Goal: Task Accomplishment & Management: Use online tool/utility

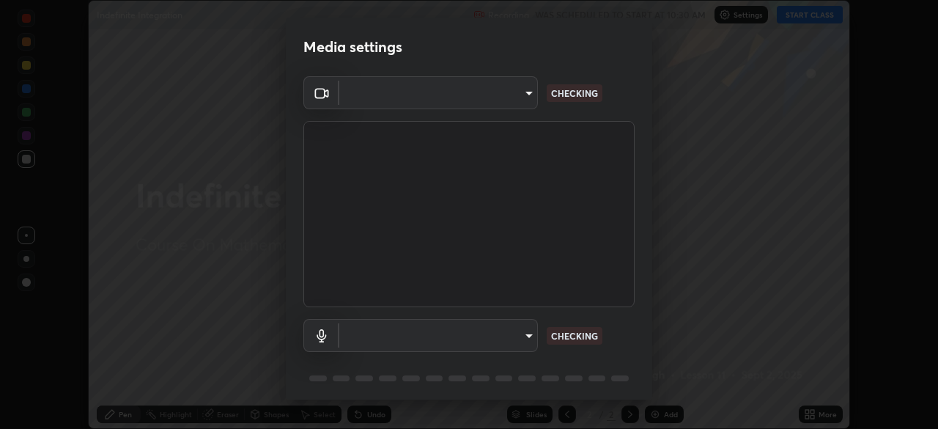
scroll to position [429, 938]
type input "b04d3f4aab0507a607fcb058103082b40897ea5b56942dd6fa8112f95d025699"
click at [525, 344] on body "Erase all Indefinite Integration Recording WAS SCHEDULED TO START AT 10:30 AM S…" at bounding box center [469, 214] width 938 height 429
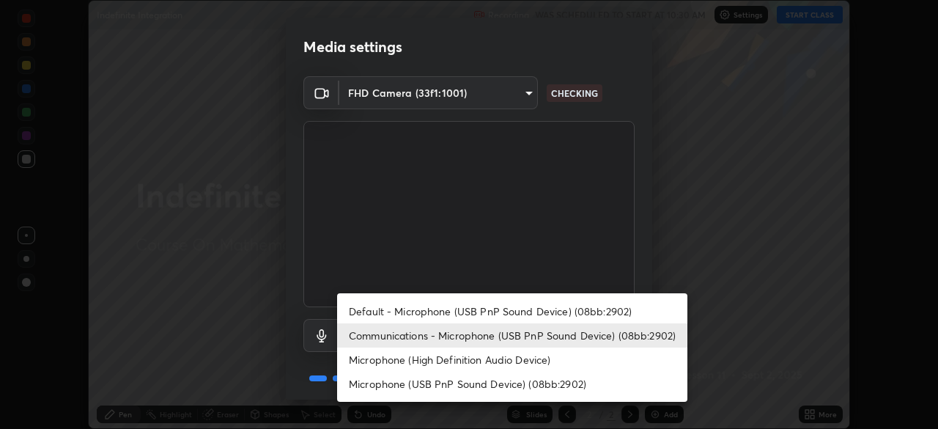
click at [412, 308] on li "Default - Microphone (USB PnP Sound Device) (08bb:2902)" at bounding box center [512, 311] width 350 height 24
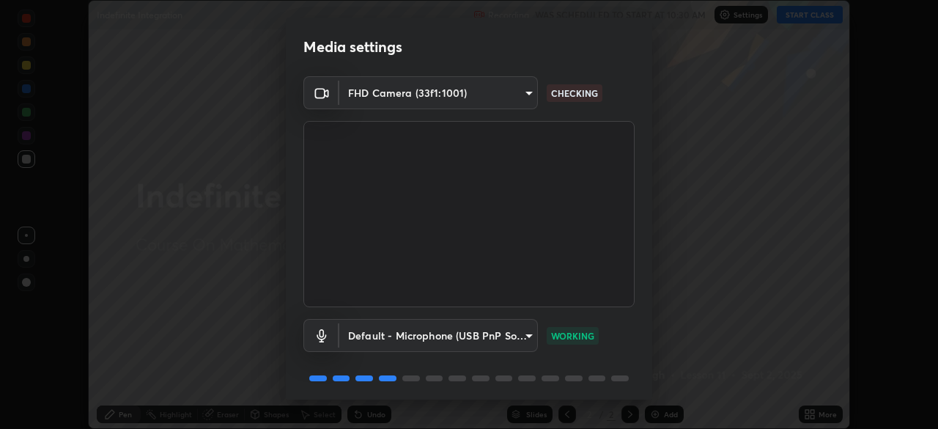
click at [520, 339] on body "Erase all Indefinite Integration Recording WAS SCHEDULED TO START AT 10:30 AM S…" at bounding box center [469, 214] width 938 height 429
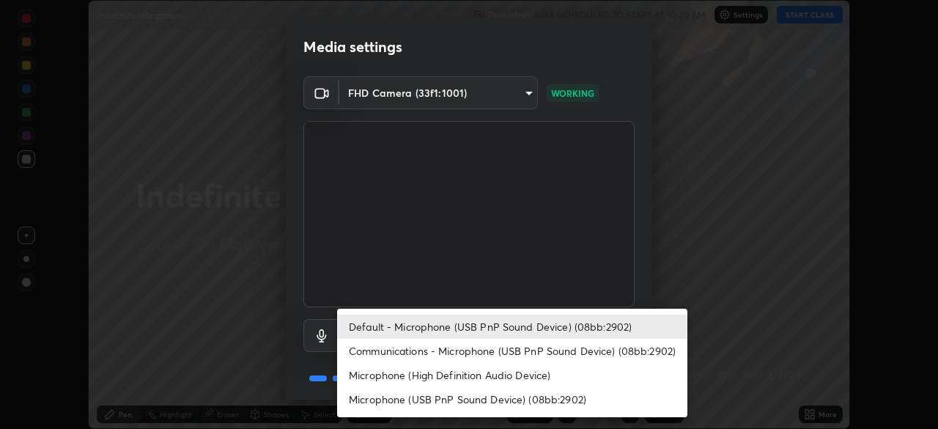
click at [439, 361] on li "Communications - Microphone (USB PnP Sound Device) (08bb:2902)" at bounding box center [512, 350] width 350 height 24
type input "communications"
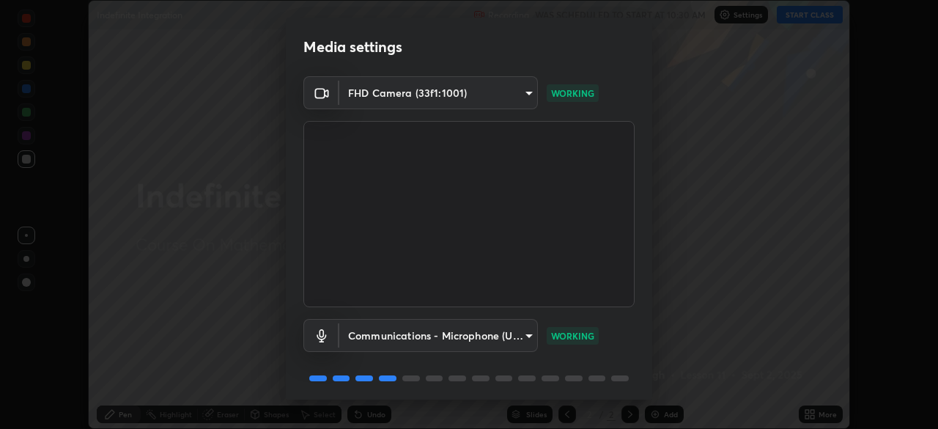
scroll to position [52, 0]
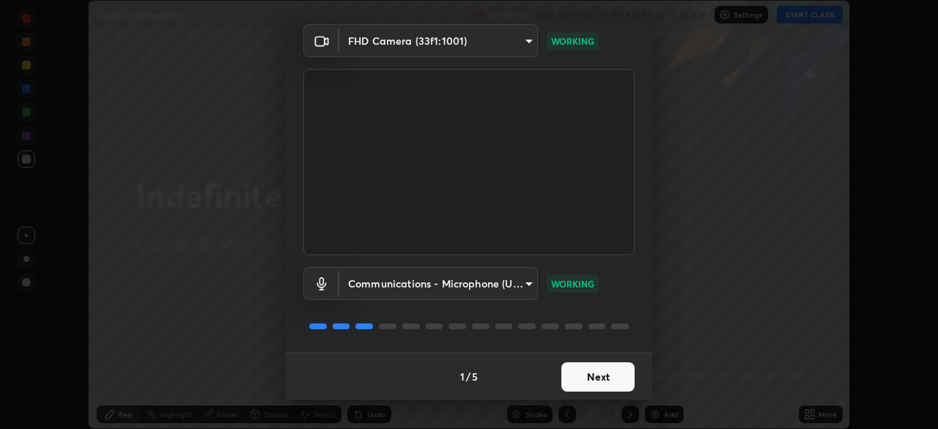
click at [579, 379] on button "Next" at bounding box center [597, 376] width 73 height 29
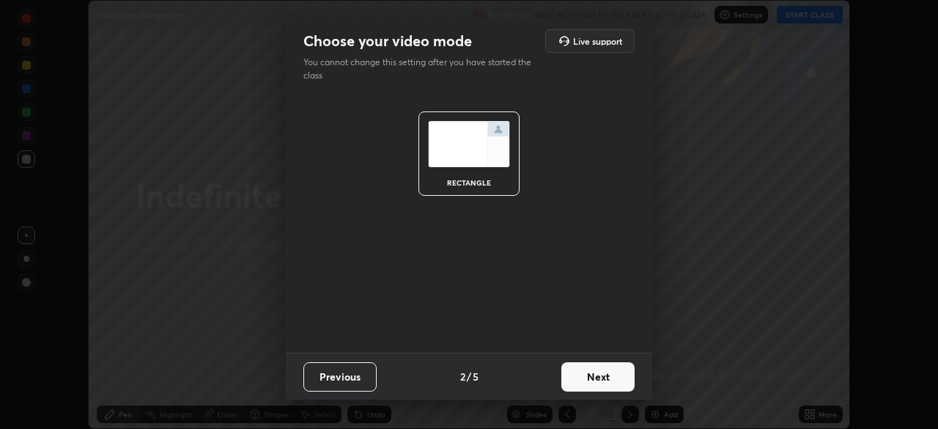
click at [589, 385] on button "Next" at bounding box center [597, 376] width 73 height 29
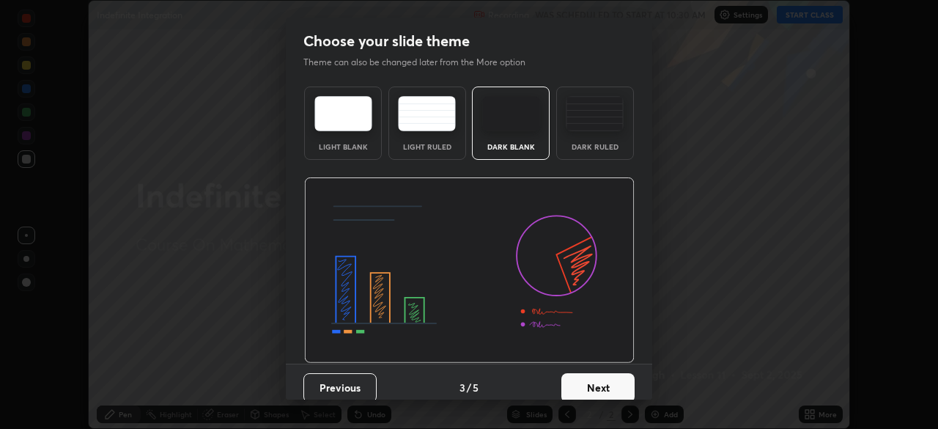
click at [582, 379] on button "Next" at bounding box center [597, 387] width 73 height 29
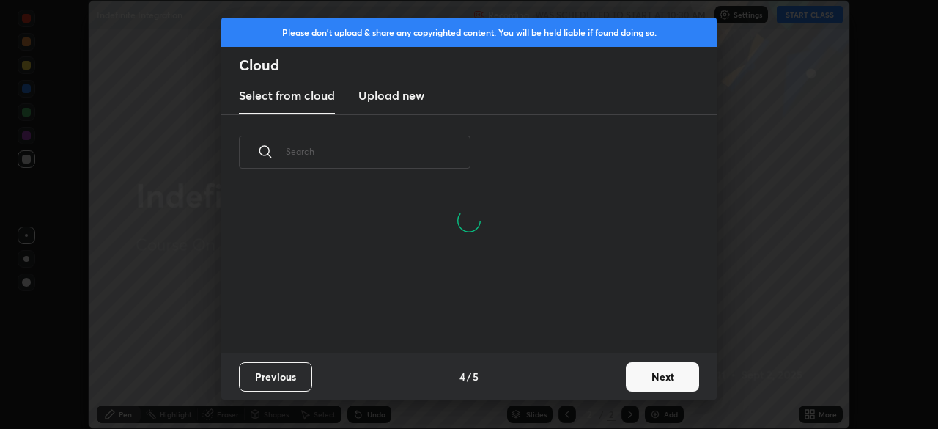
click at [645, 390] on button "Next" at bounding box center [662, 376] width 73 height 29
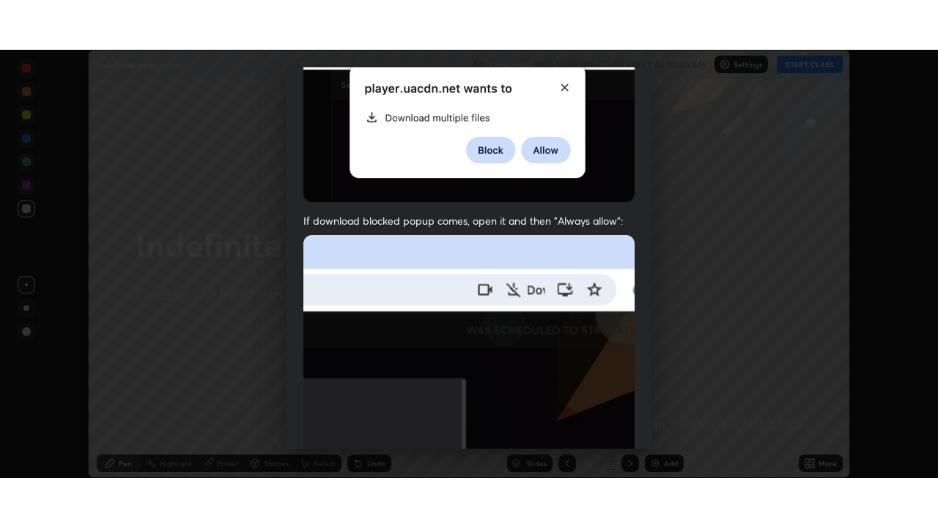
scroll to position [351, 0]
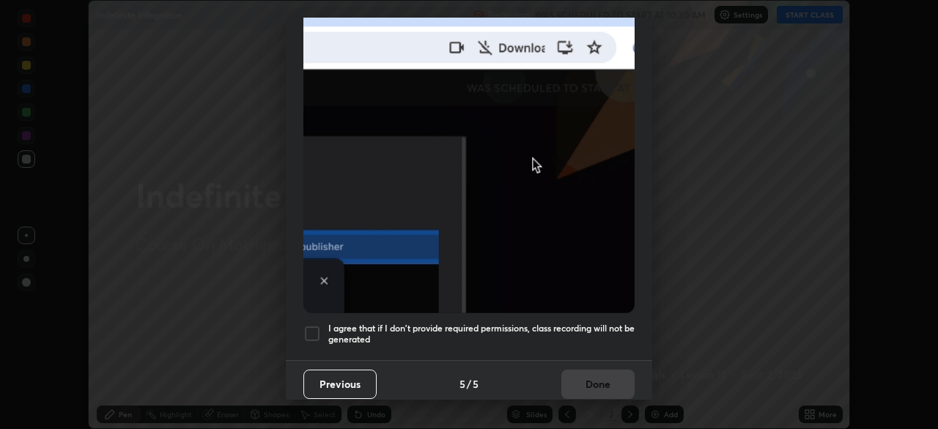
click at [311, 327] on div at bounding box center [312, 334] width 18 height 18
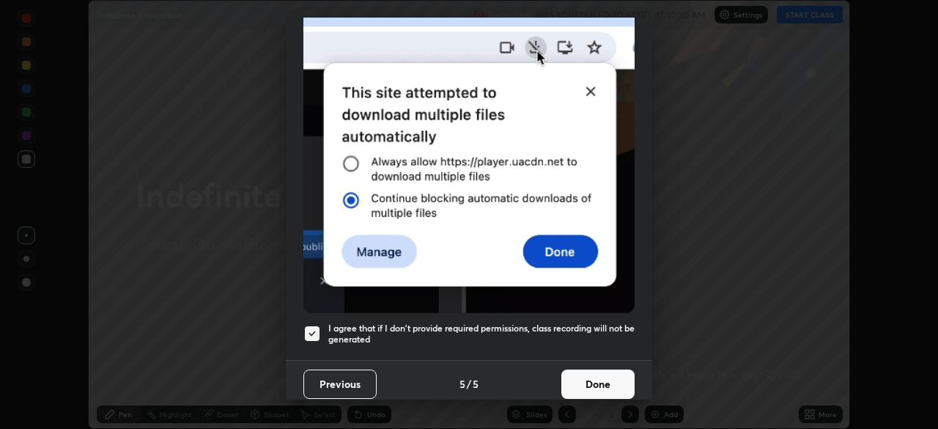
click at [583, 386] on button "Done" at bounding box center [597, 383] width 73 height 29
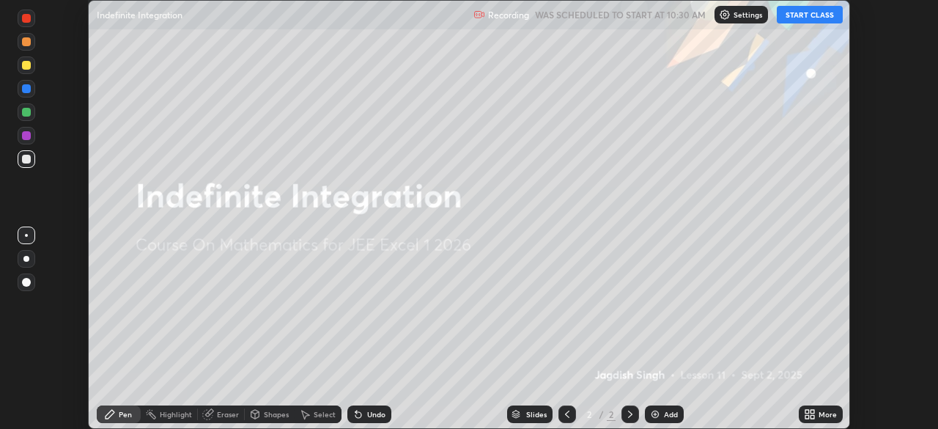
click at [805, 418] on icon at bounding box center [807, 417] width 4 height 4
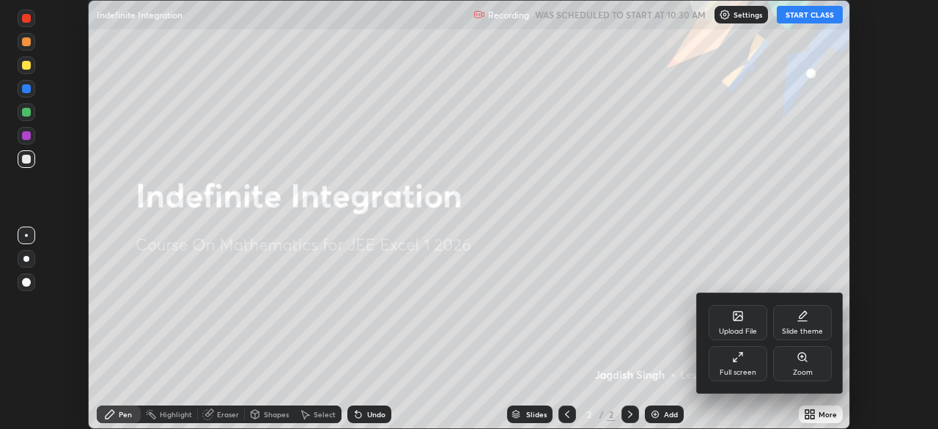
click at [724, 373] on div "Full screen" at bounding box center [737, 371] width 37 height 7
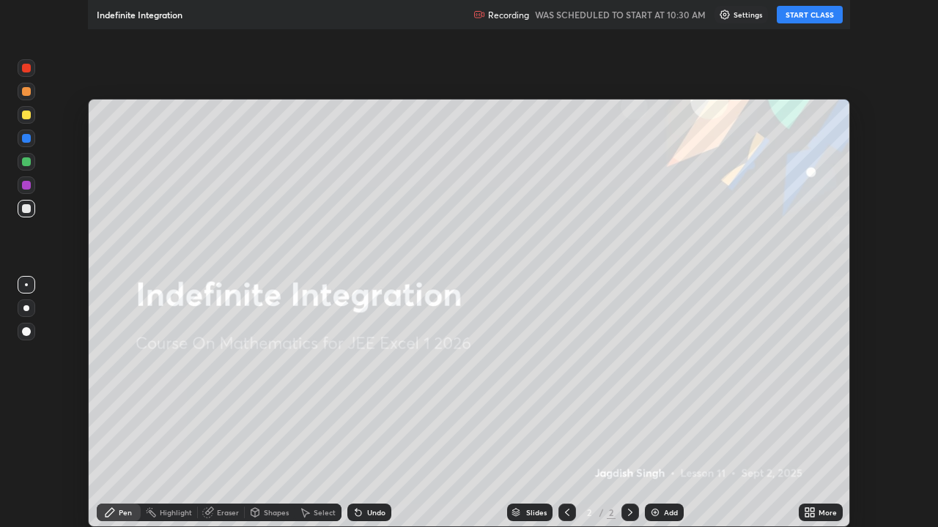
scroll to position [527, 938]
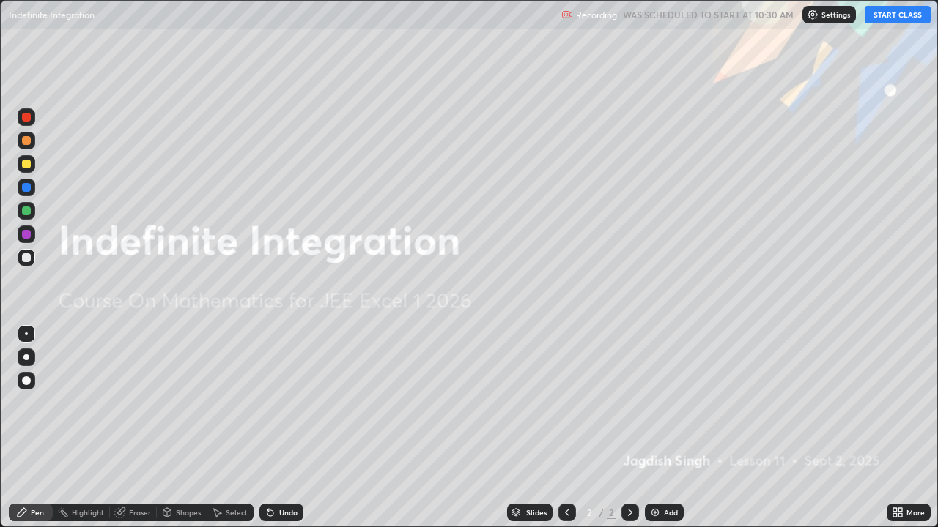
click at [895, 15] on button "START CLASS" at bounding box center [897, 15] width 66 height 18
click at [652, 428] on img at bounding box center [655, 513] width 12 height 12
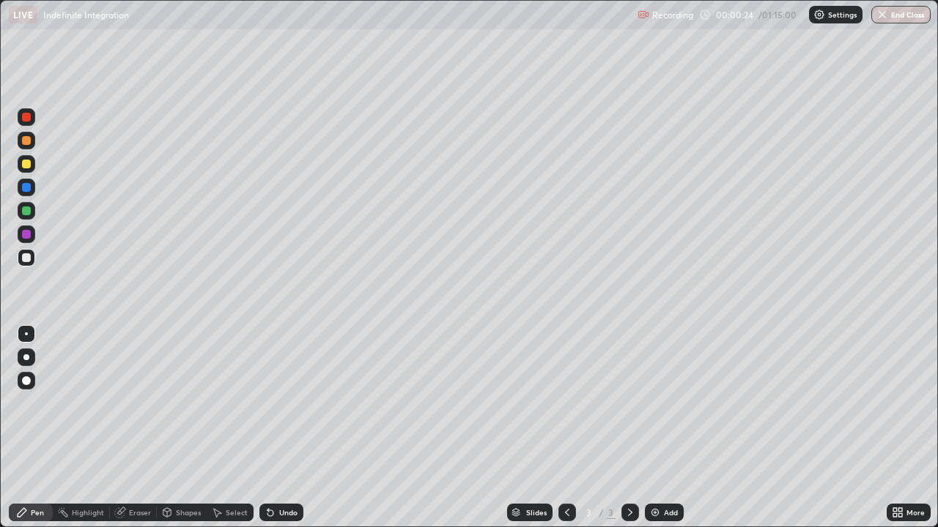
click at [29, 166] on div at bounding box center [26, 164] width 9 height 9
click at [26, 141] on div at bounding box center [26, 140] width 9 height 9
click at [27, 236] on div at bounding box center [26, 234] width 9 height 9
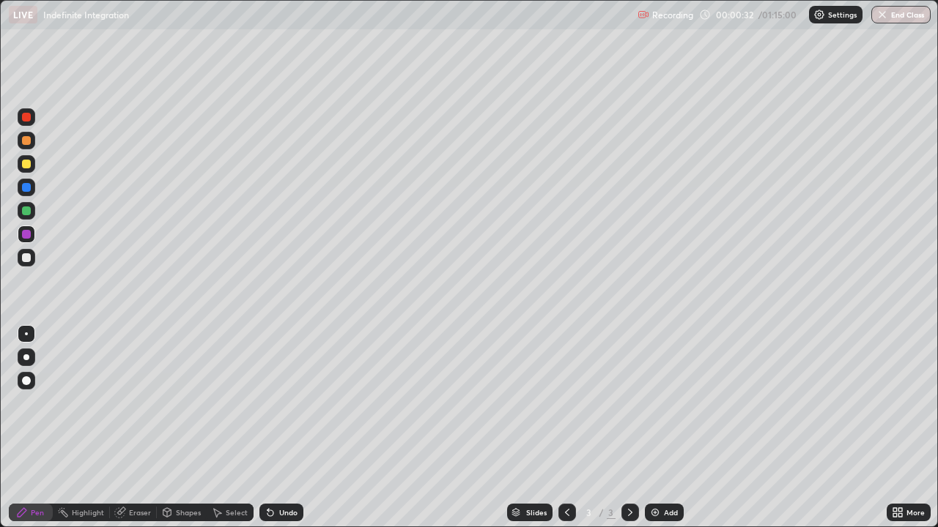
click at [26, 259] on div at bounding box center [26, 257] width 9 height 9
click at [29, 258] on div at bounding box center [26, 257] width 9 height 9
click at [24, 256] on div at bounding box center [26, 257] width 9 height 9
click at [26, 256] on div at bounding box center [26, 257] width 9 height 9
click at [26, 260] on div at bounding box center [26, 257] width 9 height 9
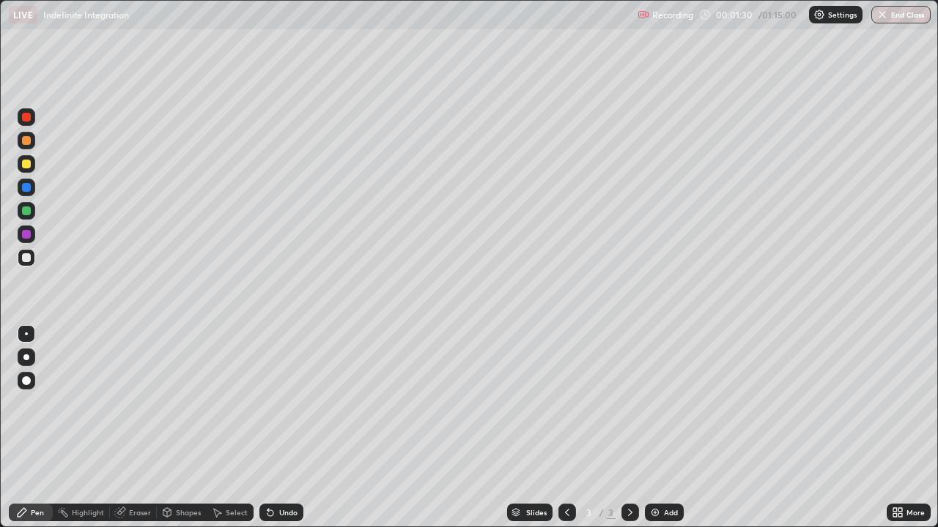
click at [25, 256] on div at bounding box center [26, 257] width 9 height 9
click at [28, 212] on div at bounding box center [26, 211] width 9 height 9
click at [28, 211] on div at bounding box center [26, 211] width 9 height 9
click at [24, 260] on div at bounding box center [26, 257] width 9 height 9
click at [26, 141] on div at bounding box center [26, 140] width 9 height 9
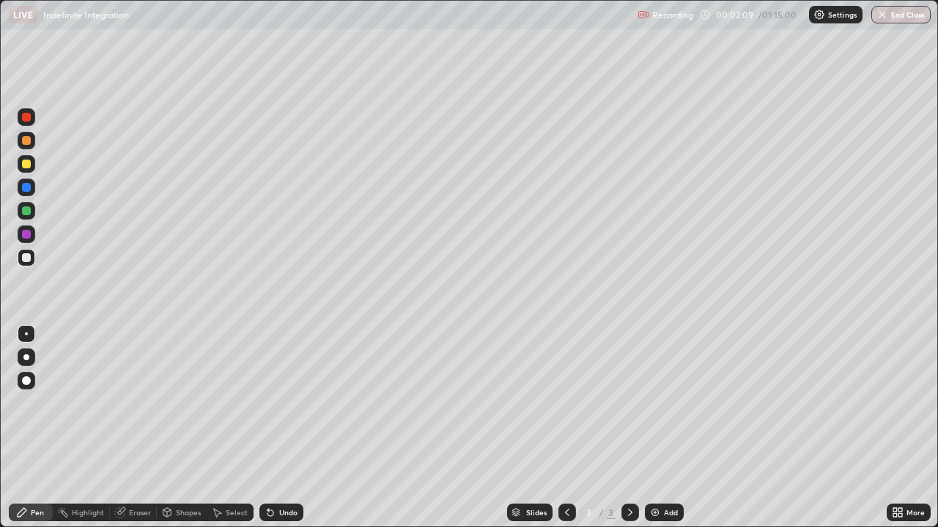
click at [29, 141] on div at bounding box center [26, 140] width 9 height 9
click at [33, 190] on div at bounding box center [27, 188] width 18 height 18
click at [144, 428] on div "Eraser" at bounding box center [133, 513] width 47 height 18
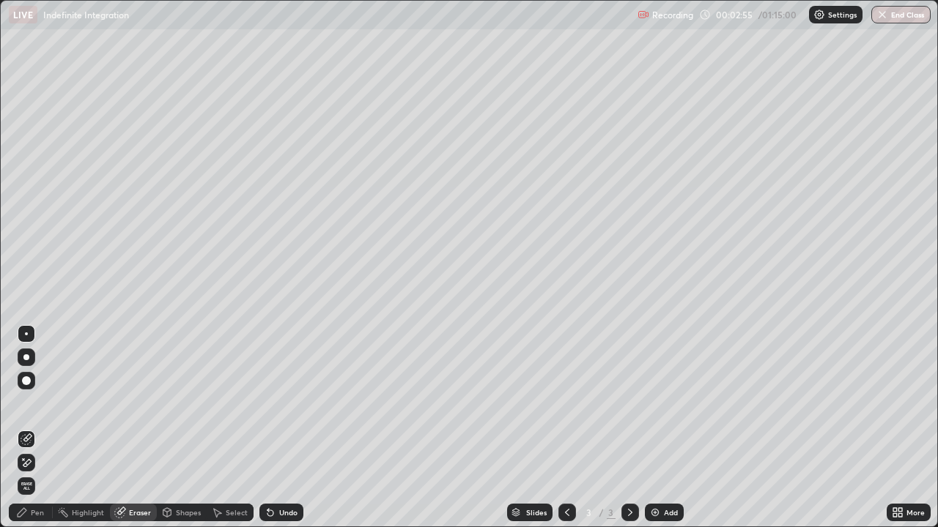
click at [45, 428] on div "Pen" at bounding box center [31, 513] width 44 height 18
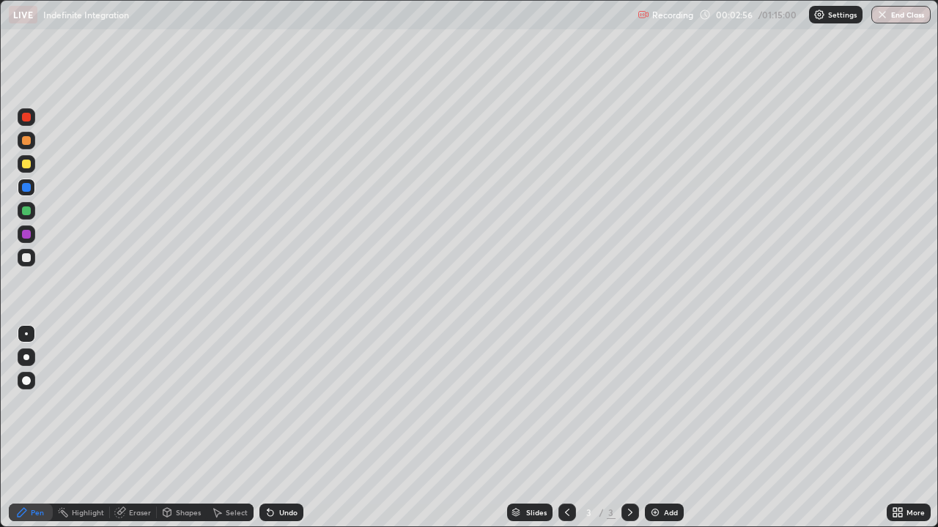
click at [26, 264] on div at bounding box center [27, 258] width 18 height 18
click at [28, 190] on div at bounding box center [26, 187] width 9 height 9
click at [138, 428] on div "Eraser" at bounding box center [133, 513] width 47 height 18
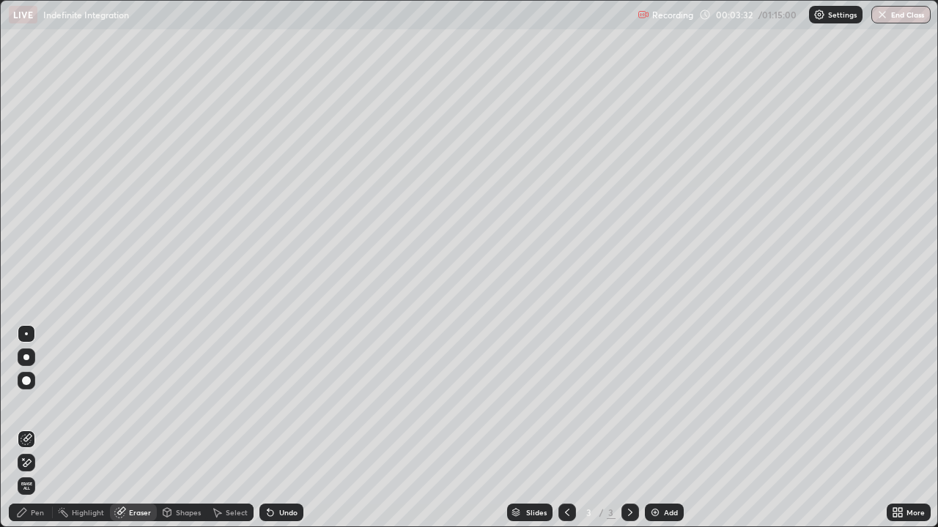
click at [38, 428] on div "Pen" at bounding box center [31, 513] width 44 height 18
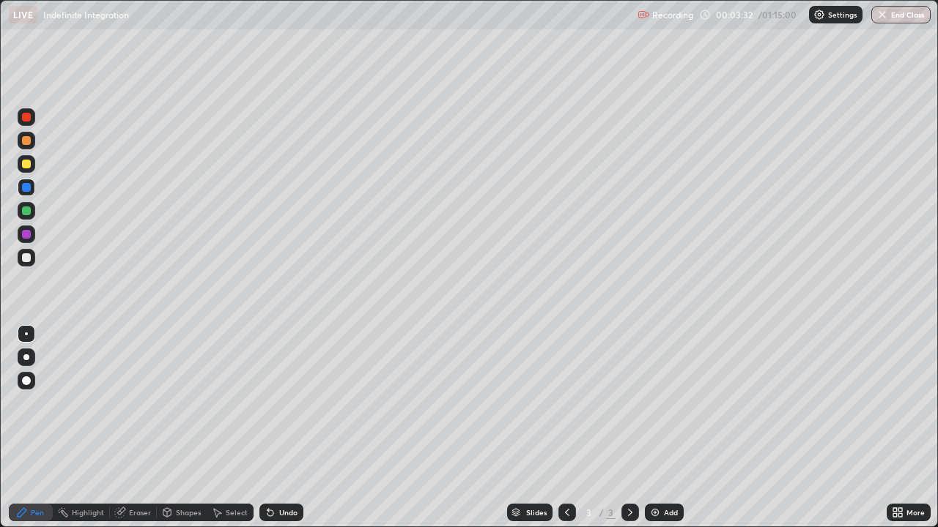
click at [30, 261] on div at bounding box center [27, 258] width 18 height 18
click at [27, 256] on div at bounding box center [26, 257] width 9 height 9
click at [26, 259] on div at bounding box center [26, 257] width 9 height 9
click at [28, 262] on div at bounding box center [26, 257] width 9 height 9
click at [27, 234] on div at bounding box center [26, 234] width 9 height 9
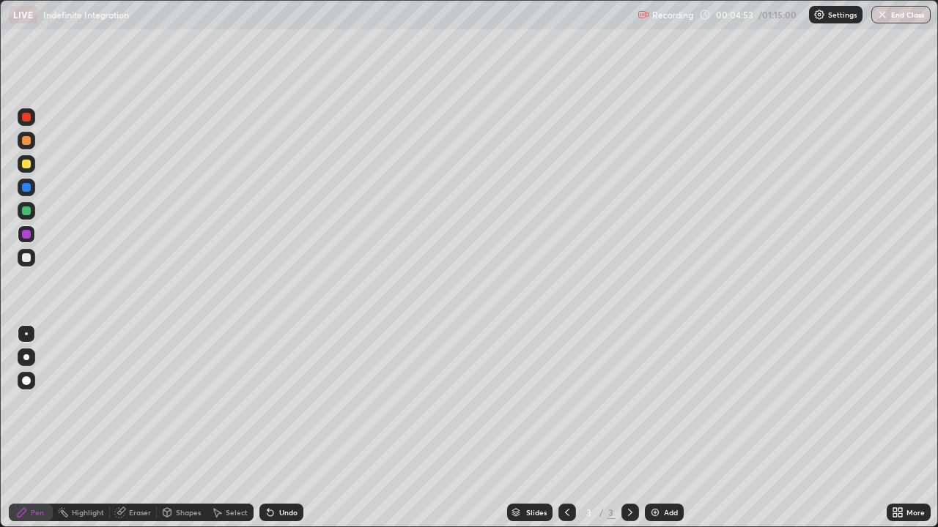
click at [144, 428] on div "Eraser" at bounding box center [140, 512] width 22 height 7
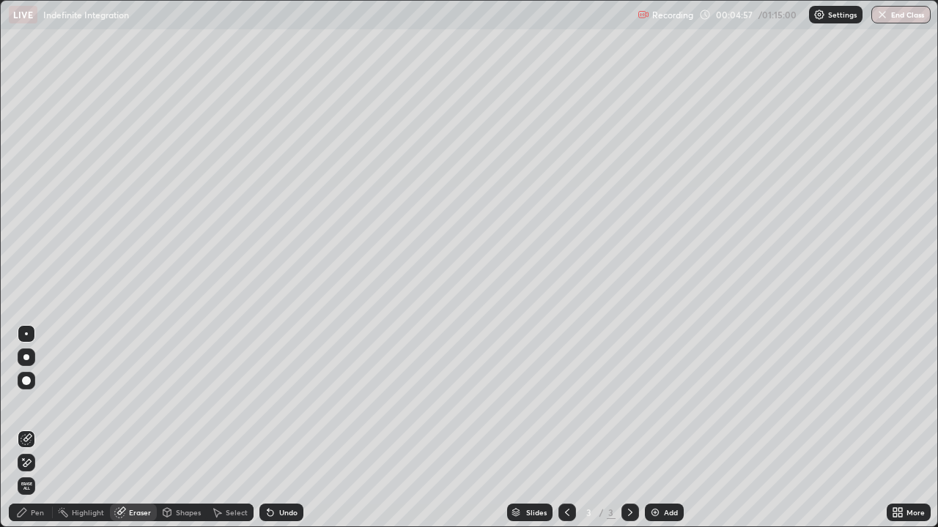
click at [46, 428] on div "Pen" at bounding box center [31, 513] width 44 height 18
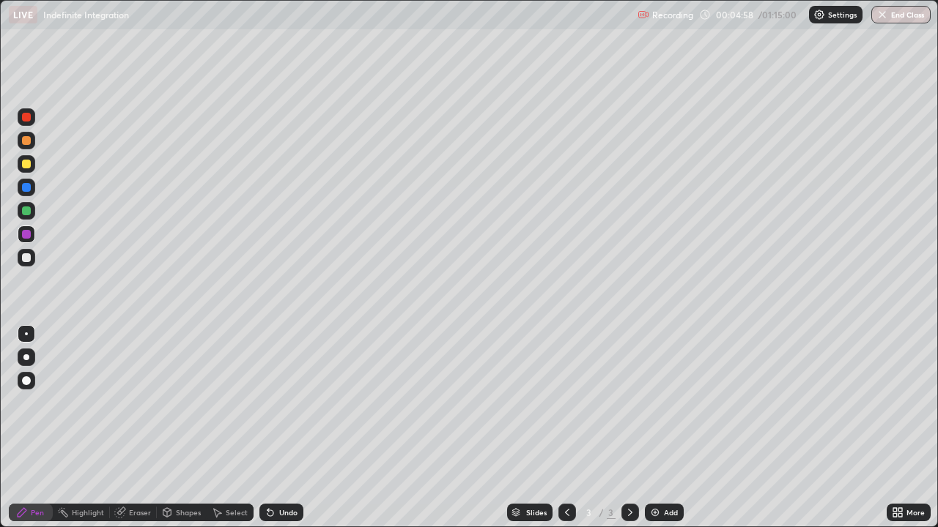
click at [30, 166] on div at bounding box center [26, 164] width 9 height 9
click at [25, 257] on div at bounding box center [26, 257] width 9 height 9
click at [23, 258] on div at bounding box center [26, 257] width 9 height 9
click at [29, 140] on div at bounding box center [26, 140] width 9 height 9
click at [145, 428] on div "Eraser" at bounding box center [140, 512] width 22 height 7
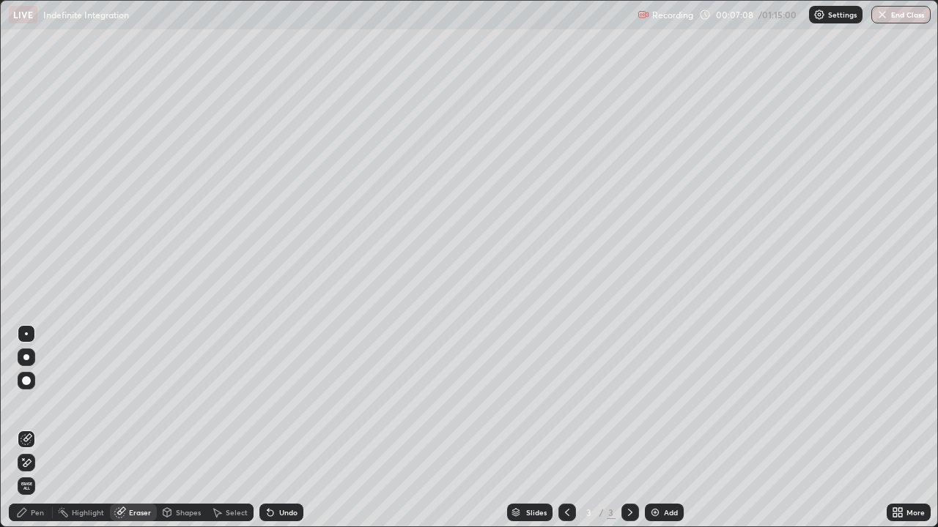
click at [41, 428] on div "Pen" at bounding box center [31, 513] width 44 height 18
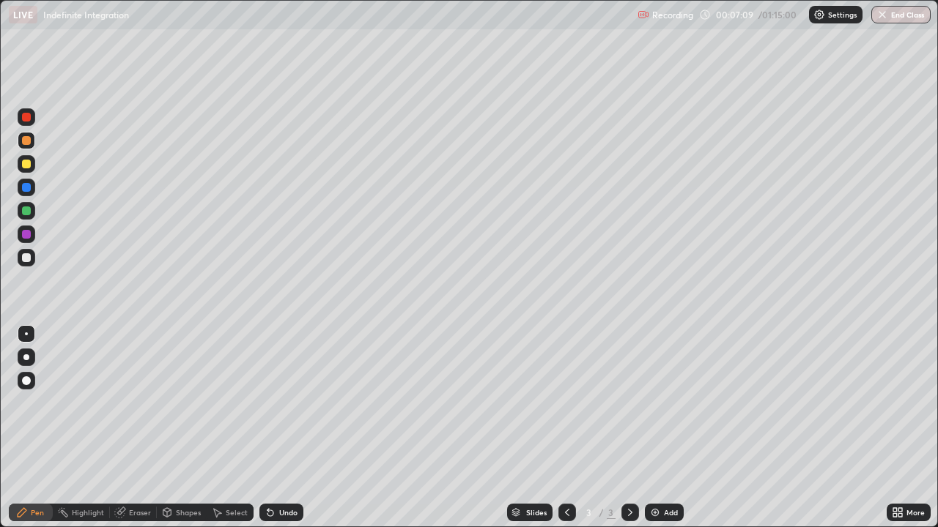
click at [28, 163] on div at bounding box center [26, 164] width 9 height 9
click at [29, 258] on div at bounding box center [26, 257] width 9 height 9
click at [558, 428] on div at bounding box center [567, 512] width 18 height 29
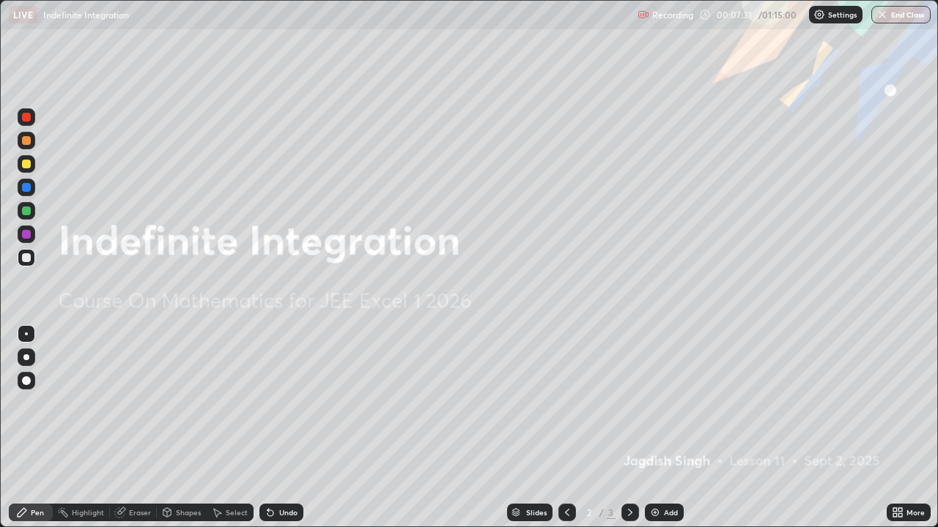
click at [624, 428] on icon at bounding box center [630, 513] width 12 height 12
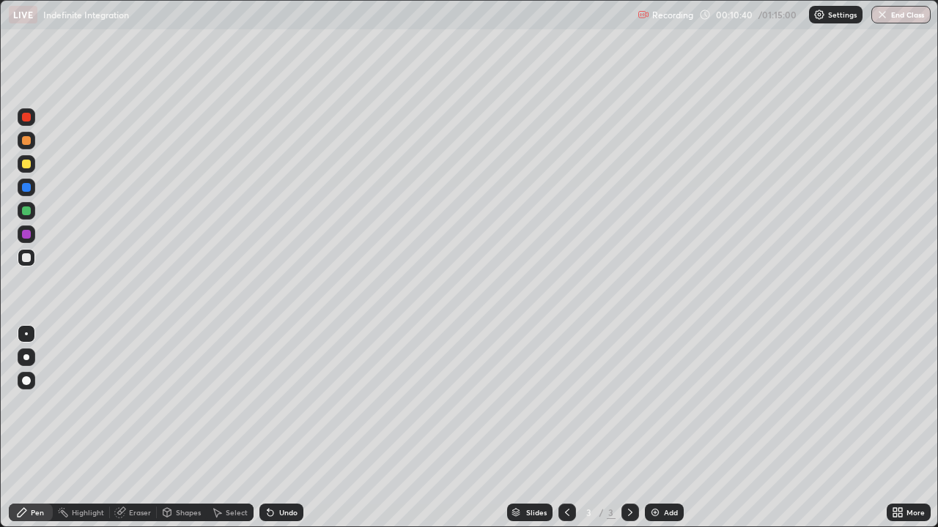
click at [650, 428] on img at bounding box center [655, 513] width 12 height 12
click at [26, 259] on div at bounding box center [26, 257] width 9 height 9
click at [29, 213] on div at bounding box center [26, 211] width 9 height 9
click at [23, 258] on div at bounding box center [26, 257] width 9 height 9
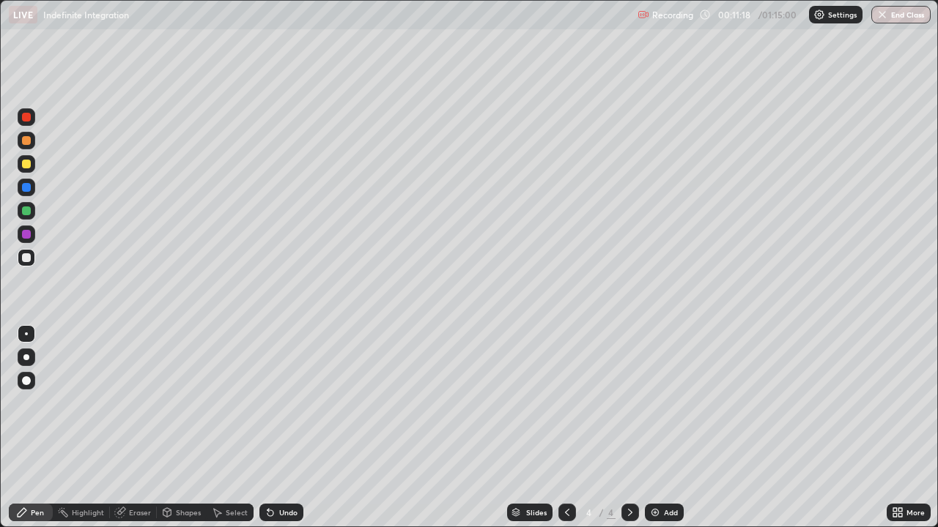
click at [25, 140] on div at bounding box center [26, 140] width 9 height 9
click at [24, 237] on div at bounding box center [26, 234] width 9 height 9
click at [27, 259] on div at bounding box center [26, 257] width 9 height 9
click at [138, 428] on div "Eraser" at bounding box center [140, 512] width 22 height 7
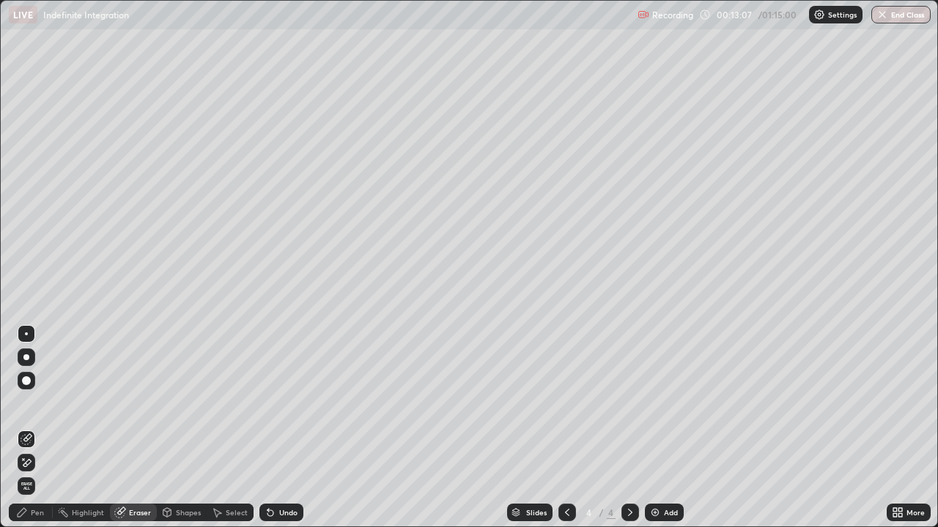
click at [38, 428] on div "Pen" at bounding box center [31, 513] width 44 height 18
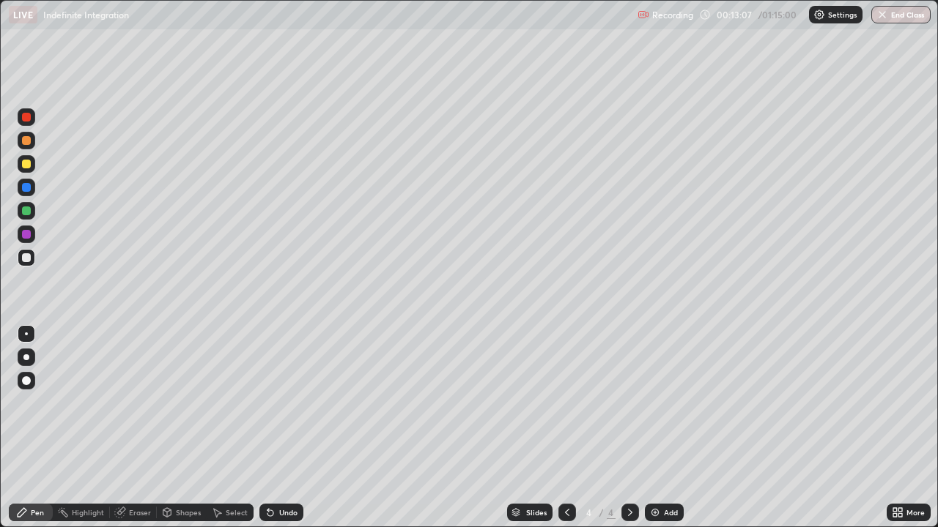
click at [26, 264] on div at bounding box center [27, 258] width 18 height 18
click at [144, 428] on div "Eraser" at bounding box center [140, 512] width 22 height 7
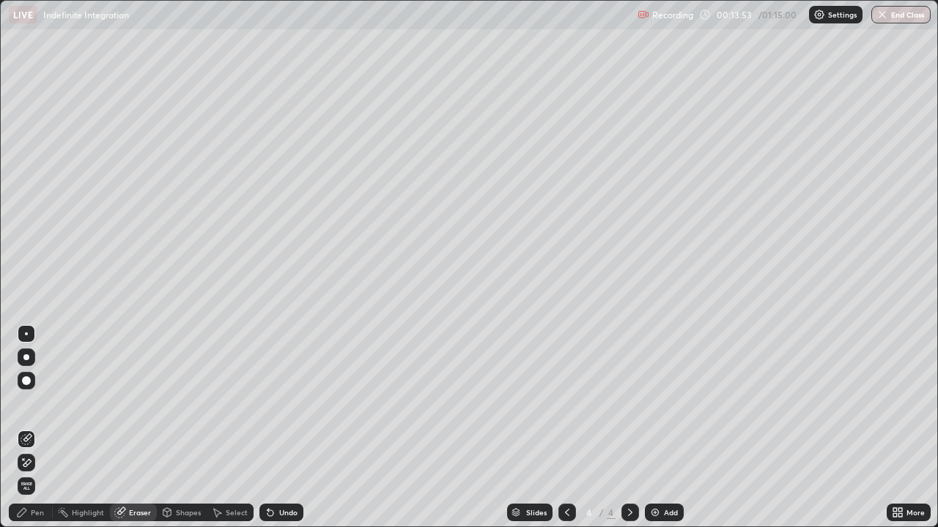
click at [43, 428] on div "Pen" at bounding box center [31, 513] width 44 height 18
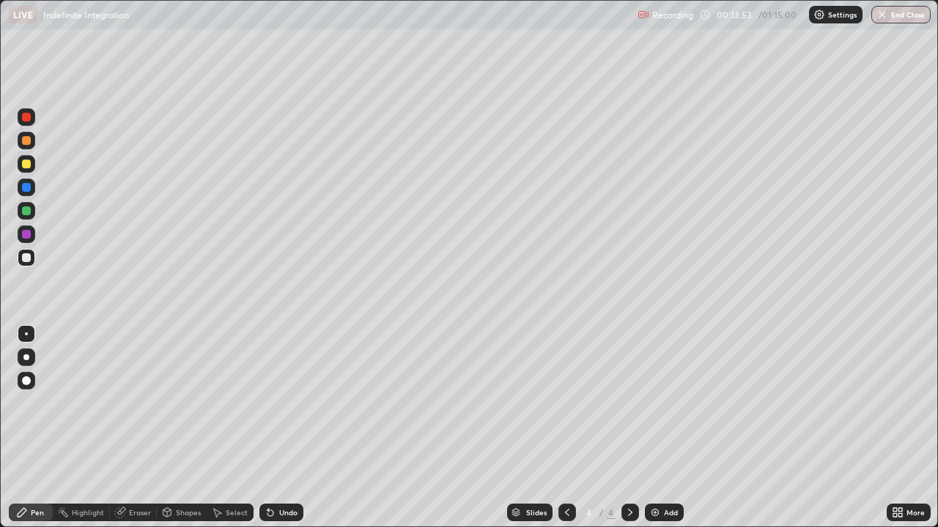
click at [29, 257] on div at bounding box center [26, 257] width 9 height 9
click at [33, 172] on div at bounding box center [27, 163] width 18 height 23
click at [34, 262] on div at bounding box center [27, 258] width 18 height 18
click at [138, 428] on div "Eraser" at bounding box center [133, 513] width 47 height 18
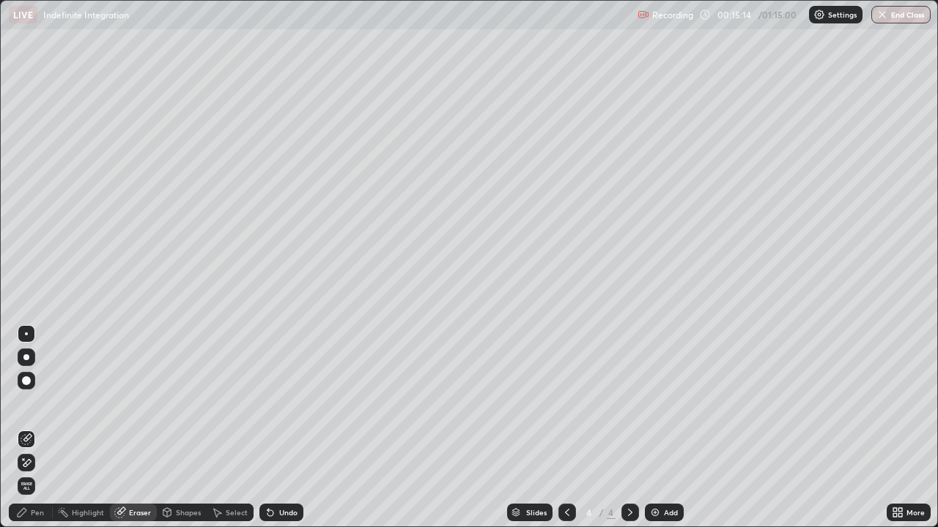
click at [37, 428] on div "Pen" at bounding box center [37, 512] width 13 height 7
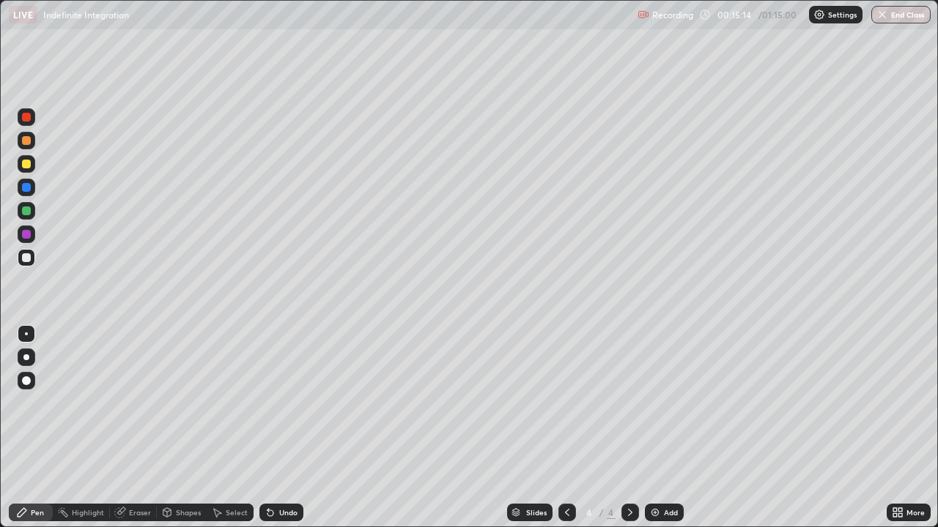
click at [31, 188] on div at bounding box center [27, 188] width 18 height 18
click at [33, 212] on div at bounding box center [27, 211] width 18 height 18
click at [661, 428] on div "Add" at bounding box center [664, 513] width 39 height 18
click at [28, 259] on div at bounding box center [26, 257] width 9 height 9
click at [565, 428] on icon at bounding box center [567, 513] width 12 height 12
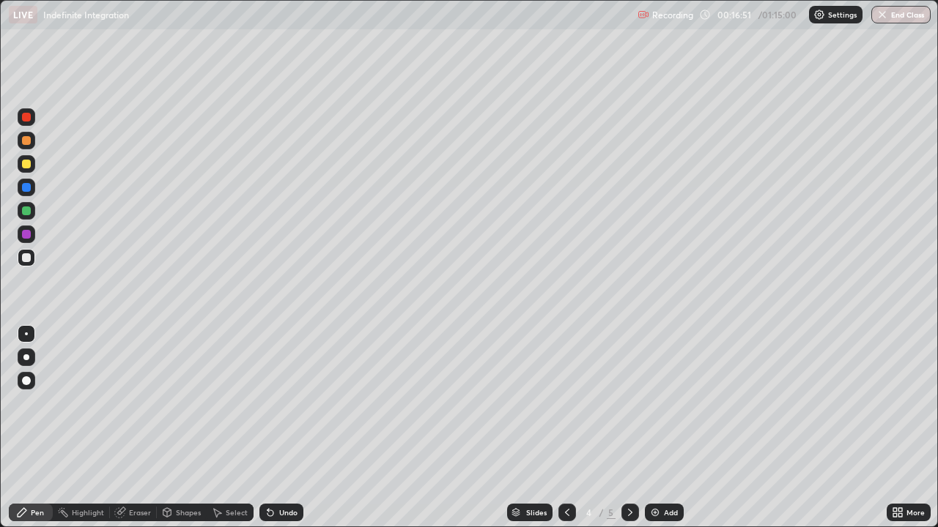
click at [629, 428] on icon at bounding box center [630, 513] width 12 height 12
click at [566, 428] on div at bounding box center [567, 513] width 18 height 18
click at [628, 428] on icon at bounding box center [630, 513] width 12 height 12
click at [566, 428] on icon at bounding box center [567, 513] width 12 height 12
click at [629, 428] on icon at bounding box center [630, 513] width 12 height 12
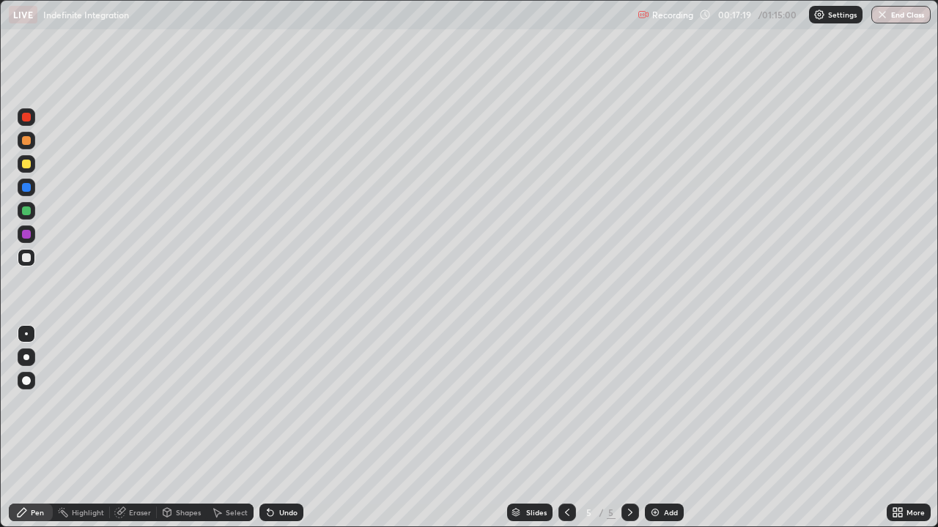
click at [27, 258] on div at bounding box center [26, 257] width 9 height 9
click at [28, 213] on div at bounding box center [26, 211] width 9 height 9
click at [26, 256] on div at bounding box center [26, 257] width 9 height 9
click at [25, 161] on div at bounding box center [26, 164] width 9 height 9
click at [29, 258] on div at bounding box center [26, 257] width 9 height 9
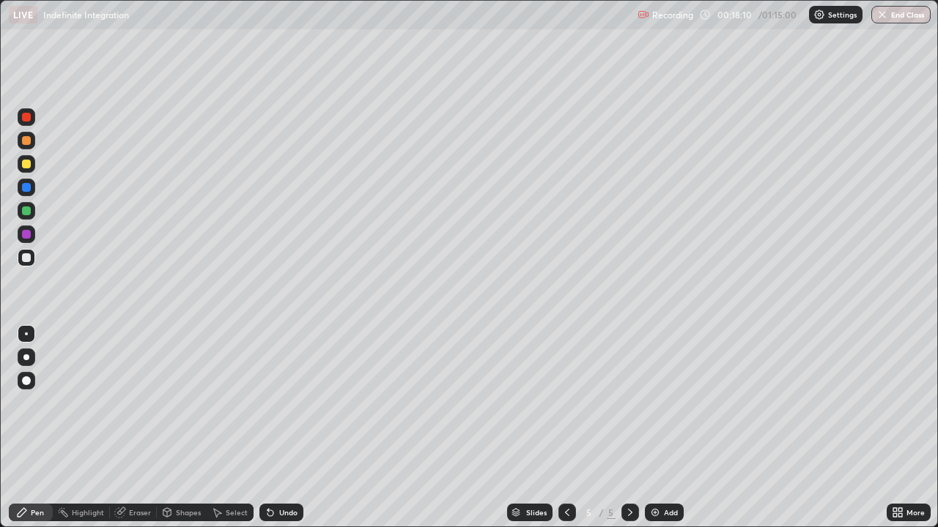
click at [27, 211] on div at bounding box center [26, 211] width 9 height 9
click at [33, 257] on div at bounding box center [27, 258] width 18 height 18
click at [148, 428] on div "Eraser" at bounding box center [140, 512] width 22 height 7
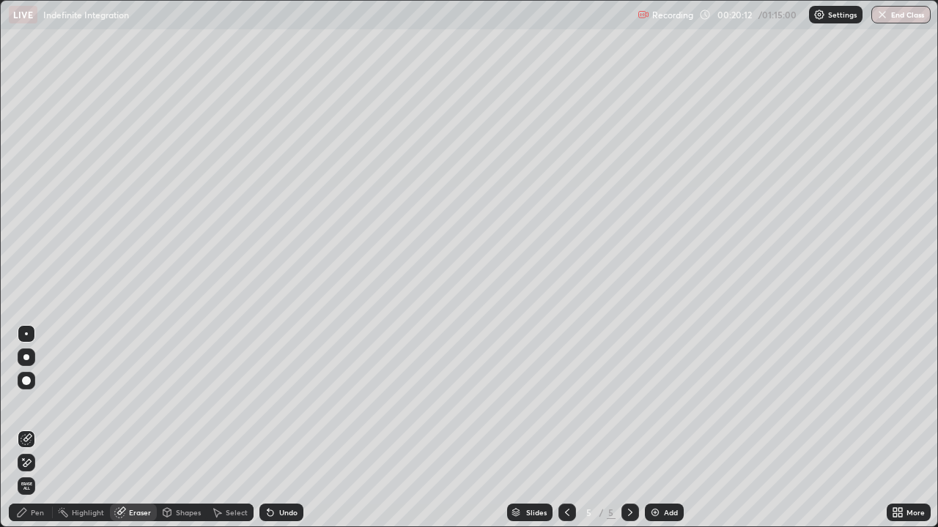
click at [42, 428] on div "Pen" at bounding box center [31, 513] width 44 height 18
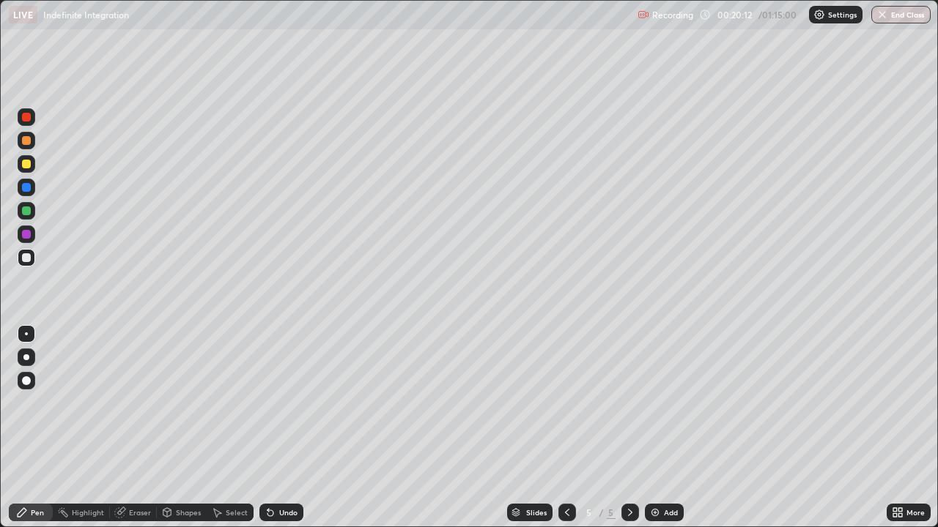
click at [30, 255] on div at bounding box center [26, 257] width 9 height 9
click at [34, 168] on div at bounding box center [27, 164] width 18 height 18
click at [27, 234] on div at bounding box center [26, 234] width 9 height 9
click at [23, 260] on div at bounding box center [26, 257] width 9 height 9
click at [34, 264] on div at bounding box center [27, 257] width 18 height 23
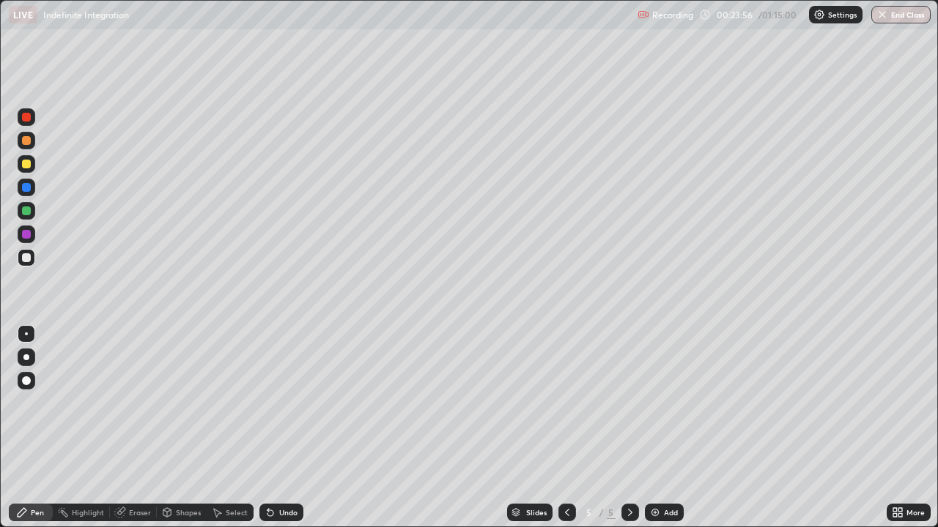
click at [652, 428] on img at bounding box center [655, 513] width 12 height 12
click at [25, 258] on div at bounding box center [26, 257] width 9 height 9
click at [26, 258] on div at bounding box center [26, 257] width 9 height 9
click at [123, 428] on icon at bounding box center [121, 511] width 8 height 7
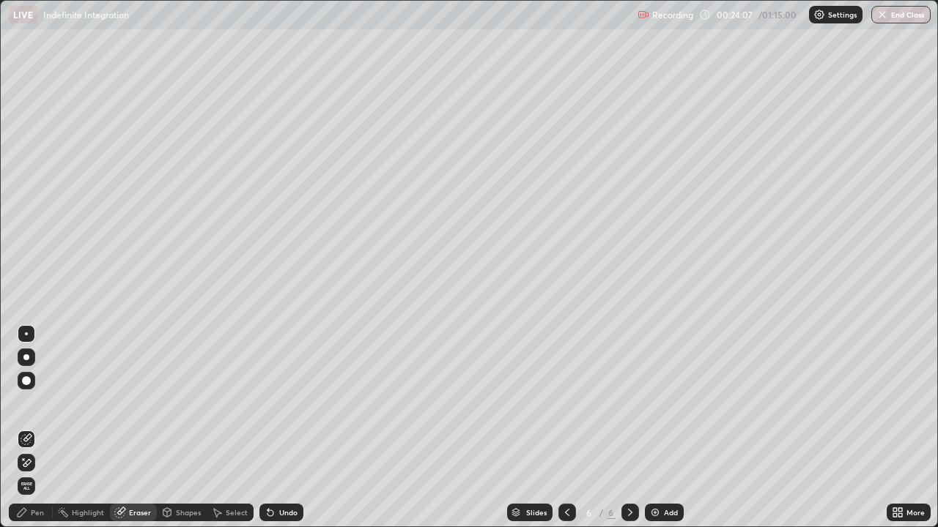
click at [39, 428] on div "Pen" at bounding box center [31, 513] width 44 height 18
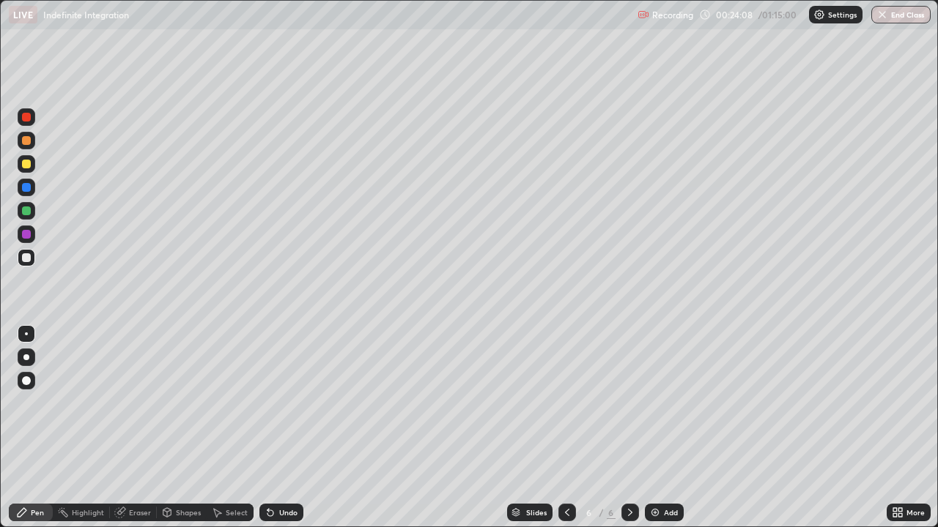
click at [29, 163] on div at bounding box center [26, 164] width 9 height 9
click at [29, 257] on div at bounding box center [26, 257] width 9 height 9
click at [30, 213] on div at bounding box center [26, 211] width 9 height 9
click at [32, 259] on div at bounding box center [27, 258] width 18 height 18
click at [34, 163] on div at bounding box center [27, 164] width 18 height 18
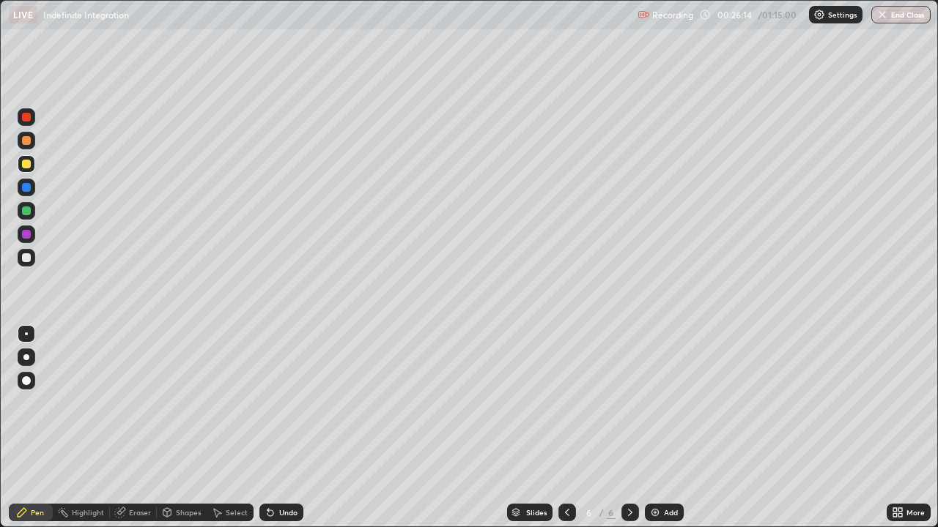
click at [30, 254] on div at bounding box center [27, 258] width 18 height 18
click at [32, 209] on div at bounding box center [27, 211] width 18 height 18
click at [31, 162] on div at bounding box center [27, 164] width 18 height 18
click at [563, 428] on icon at bounding box center [567, 513] width 12 height 12
click at [32, 235] on div at bounding box center [27, 235] width 18 height 18
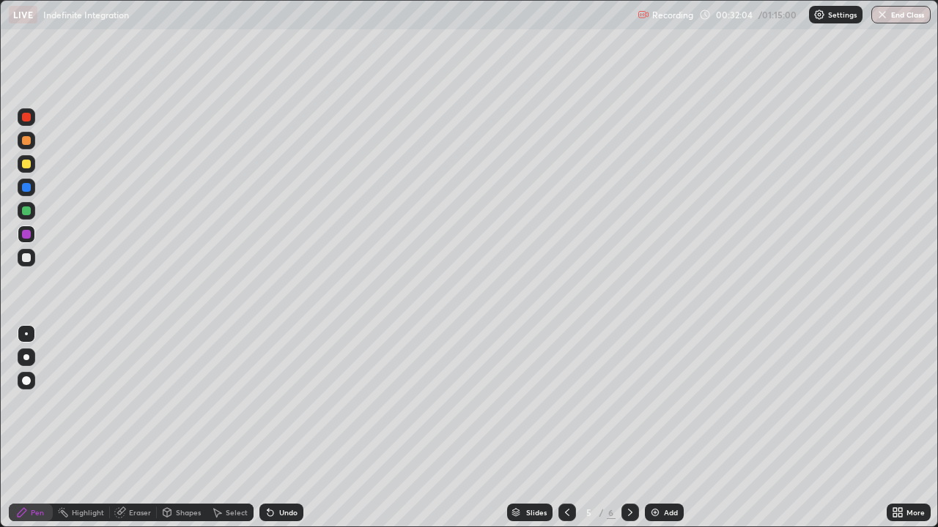
click at [623, 428] on div at bounding box center [630, 513] width 18 height 18
click at [659, 428] on img at bounding box center [655, 513] width 12 height 12
click at [26, 258] on div at bounding box center [26, 257] width 9 height 9
click at [563, 428] on icon at bounding box center [567, 513] width 12 height 12
click at [566, 428] on icon at bounding box center [567, 513] width 12 height 12
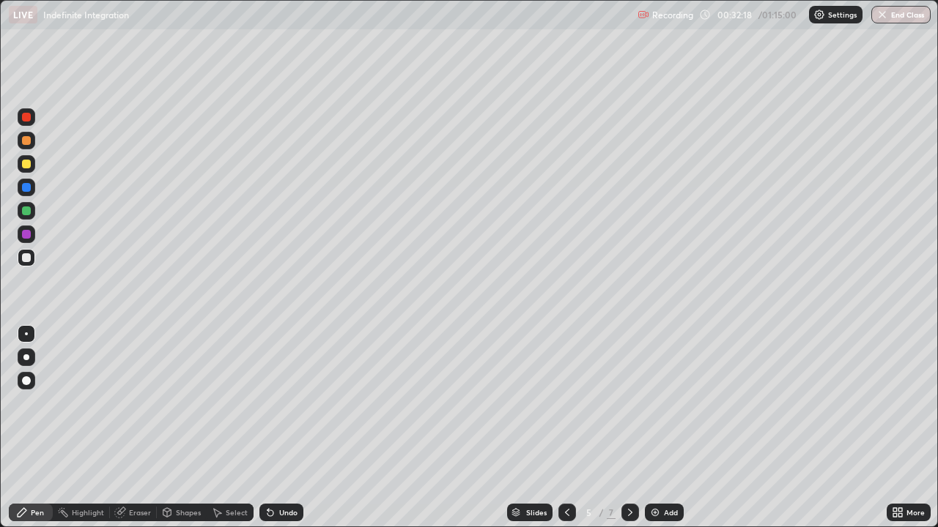
click at [627, 428] on div at bounding box center [630, 513] width 18 height 18
click at [629, 428] on icon at bounding box center [630, 513] width 12 height 12
click at [141, 428] on div "Eraser" at bounding box center [133, 513] width 47 height 18
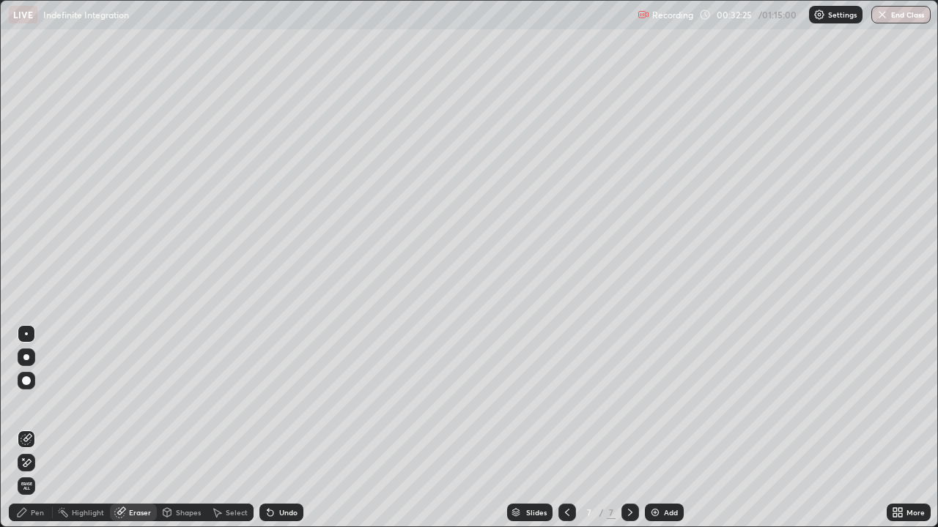
click at [43, 428] on div "Pen" at bounding box center [31, 513] width 44 height 18
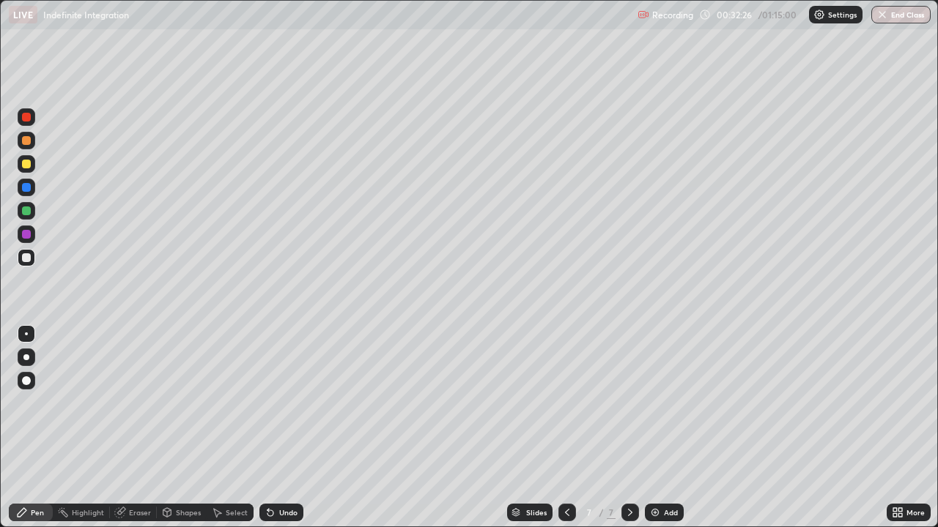
click at [30, 258] on div at bounding box center [26, 257] width 9 height 9
click at [33, 164] on div at bounding box center [27, 164] width 18 height 18
click at [23, 256] on div at bounding box center [26, 257] width 9 height 9
click at [26, 261] on div at bounding box center [26, 257] width 9 height 9
click at [25, 236] on div at bounding box center [26, 234] width 9 height 9
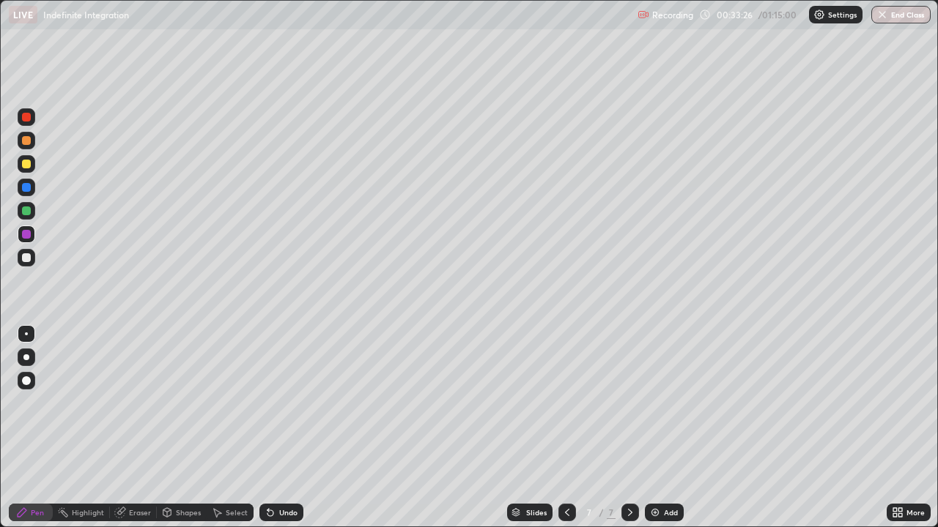
click at [29, 256] on div at bounding box center [26, 257] width 9 height 9
click at [133, 428] on div "Eraser" at bounding box center [133, 513] width 47 height 18
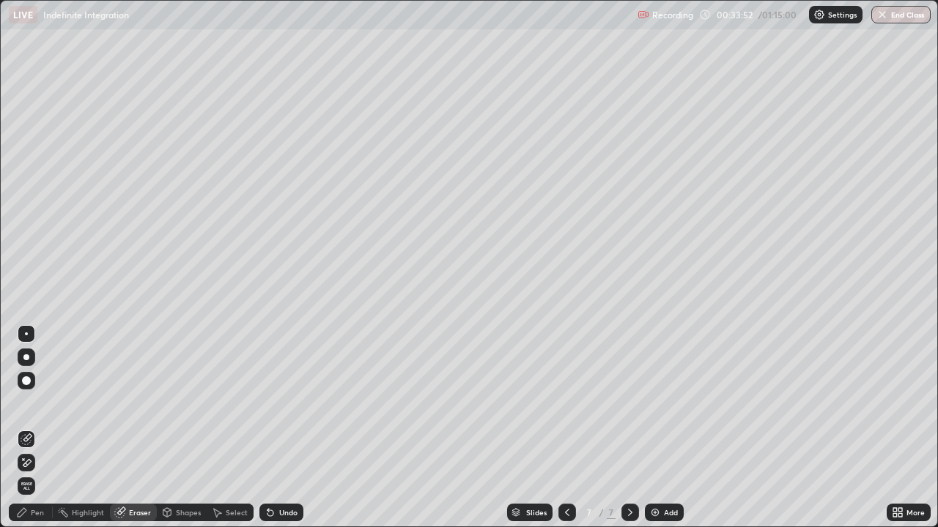
click at [45, 428] on div "Pen" at bounding box center [31, 513] width 44 height 18
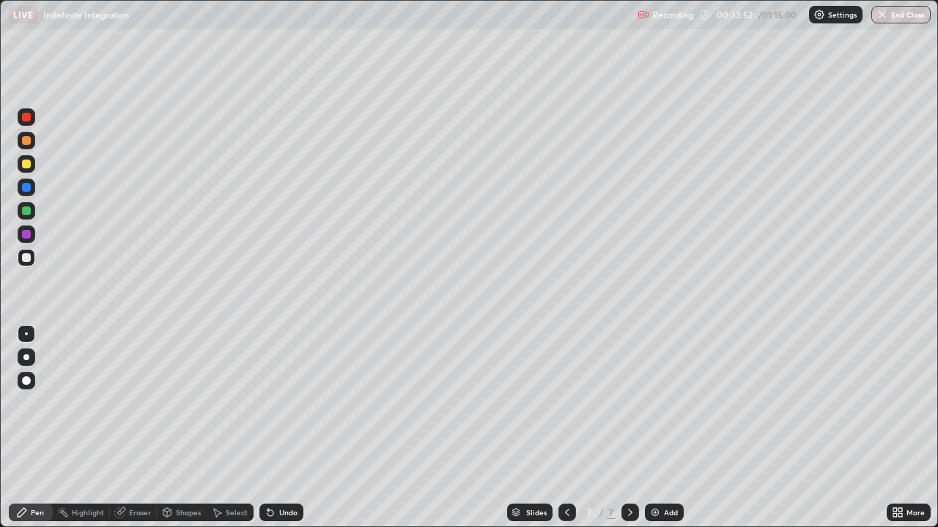
click at [29, 264] on div at bounding box center [27, 258] width 18 height 18
click at [145, 428] on div "Eraser" at bounding box center [140, 512] width 22 height 7
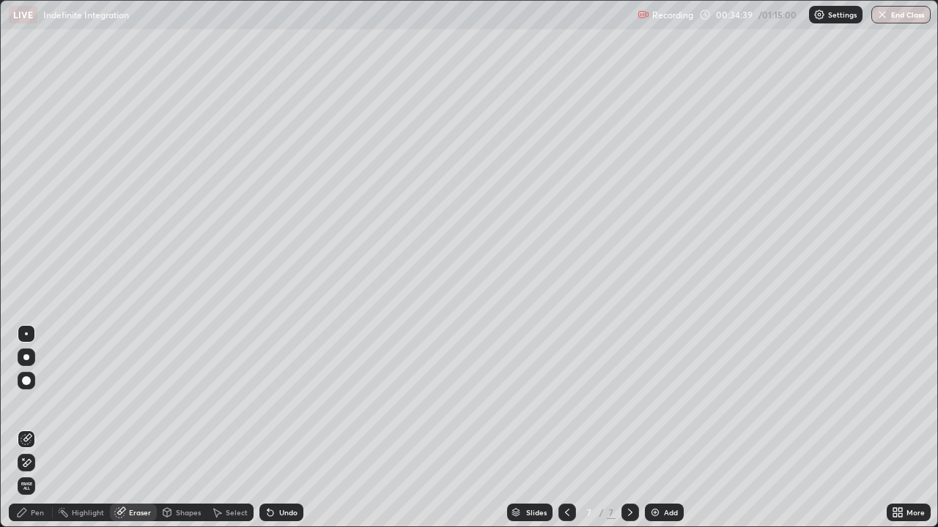
click at [42, 428] on div "Pen" at bounding box center [37, 512] width 13 height 7
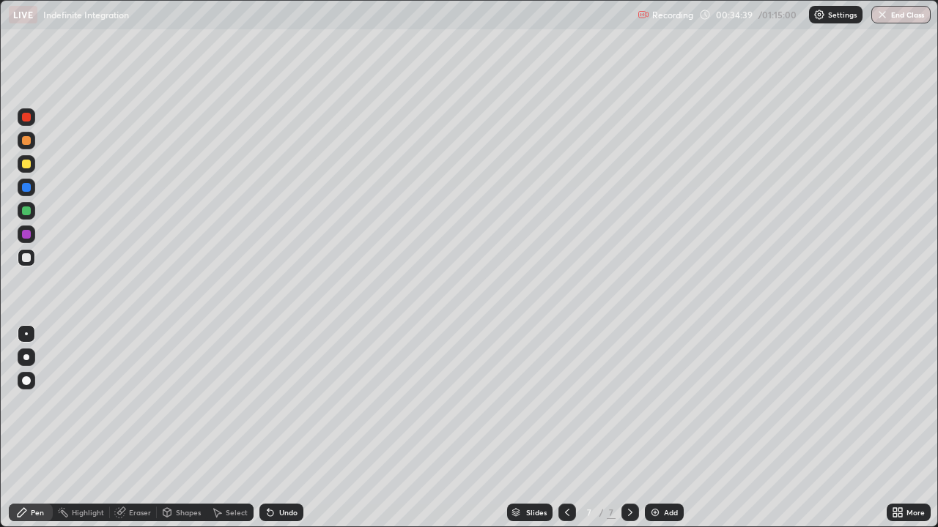
click at [34, 257] on div at bounding box center [27, 258] width 18 height 18
click at [30, 211] on div at bounding box center [26, 211] width 9 height 9
click at [142, 428] on div "Eraser" at bounding box center [140, 512] width 22 height 7
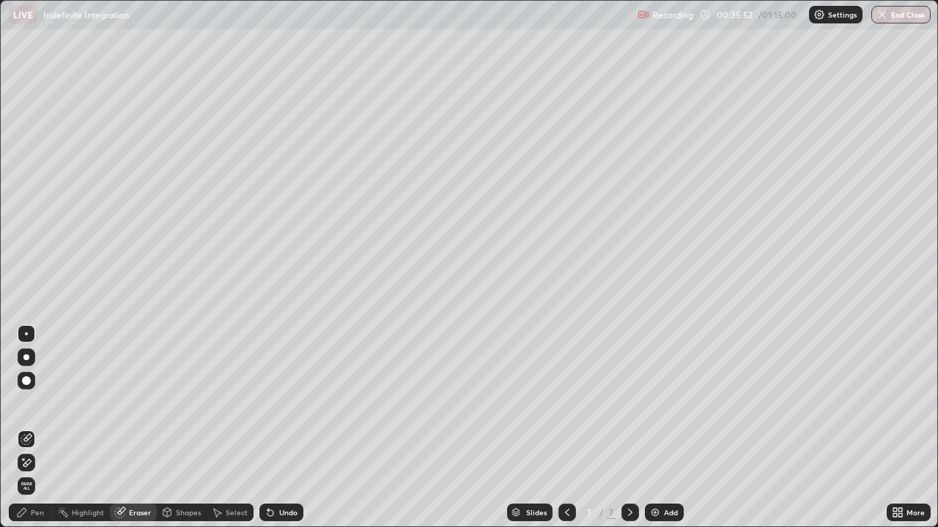
click at [43, 428] on div "Pen" at bounding box center [31, 513] width 44 height 18
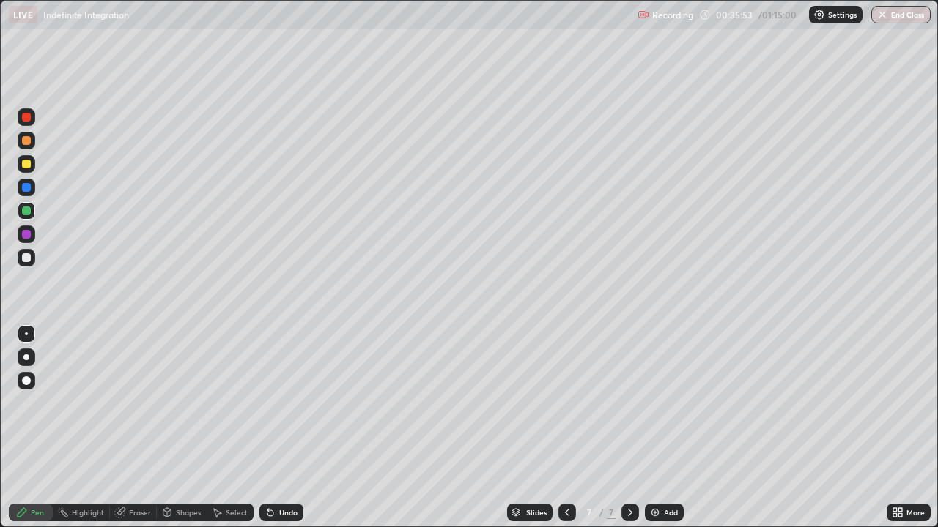
click at [32, 167] on div at bounding box center [27, 164] width 18 height 18
click at [563, 428] on icon at bounding box center [567, 513] width 12 height 12
click at [566, 428] on icon at bounding box center [567, 513] width 12 height 12
click at [136, 428] on div "Eraser" at bounding box center [133, 513] width 47 height 18
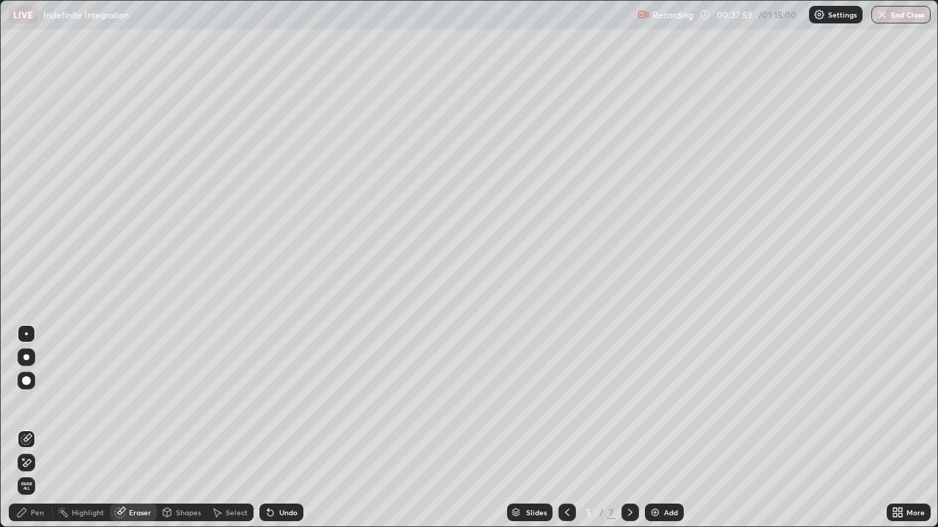
click at [42, 428] on div "Pen" at bounding box center [31, 513] width 44 height 18
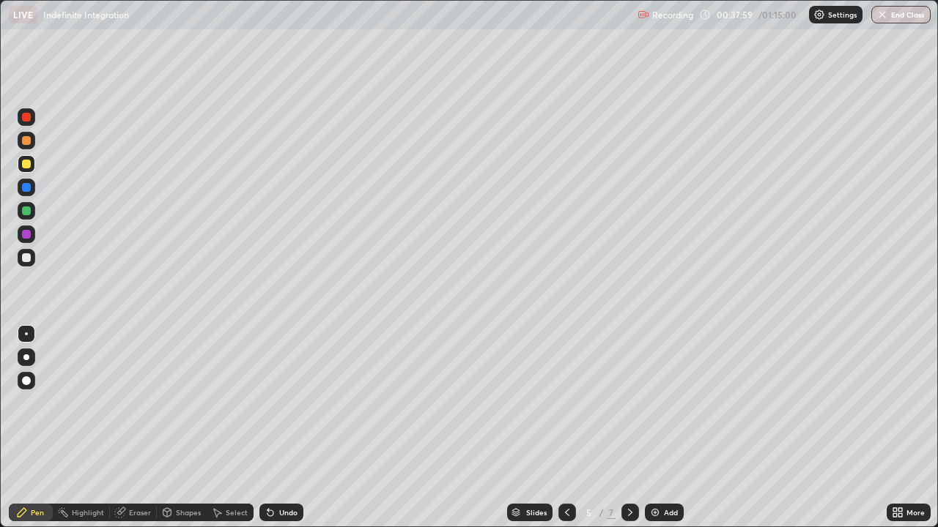
click at [26, 256] on div at bounding box center [26, 257] width 9 height 9
click at [628, 428] on div at bounding box center [630, 513] width 18 height 18
click at [626, 428] on div at bounding box center [630, 512] width 18 height 29
click at [141, 428] on div "Eraser" at bounding box center [133, 513] width 47 height 18
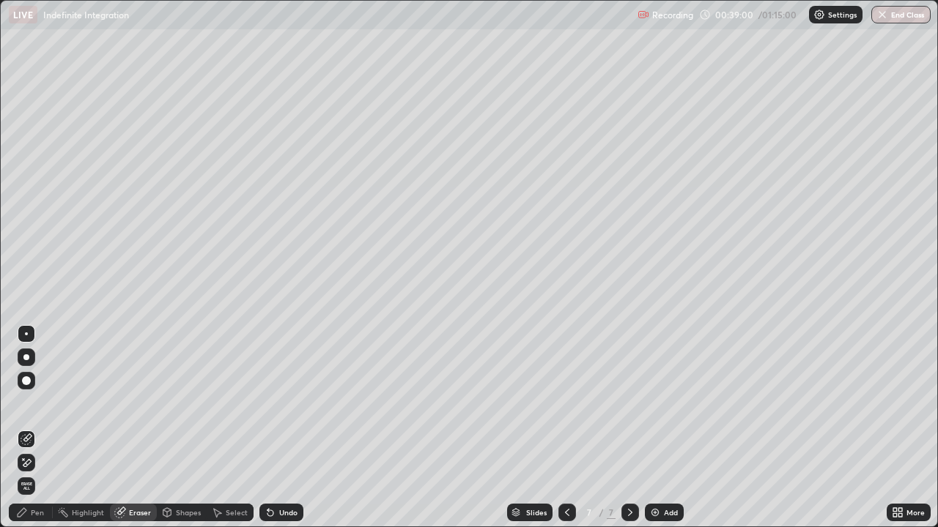
click at [40, 428] on div "Pen" at bounding box center [31, 513] width 44 height 18
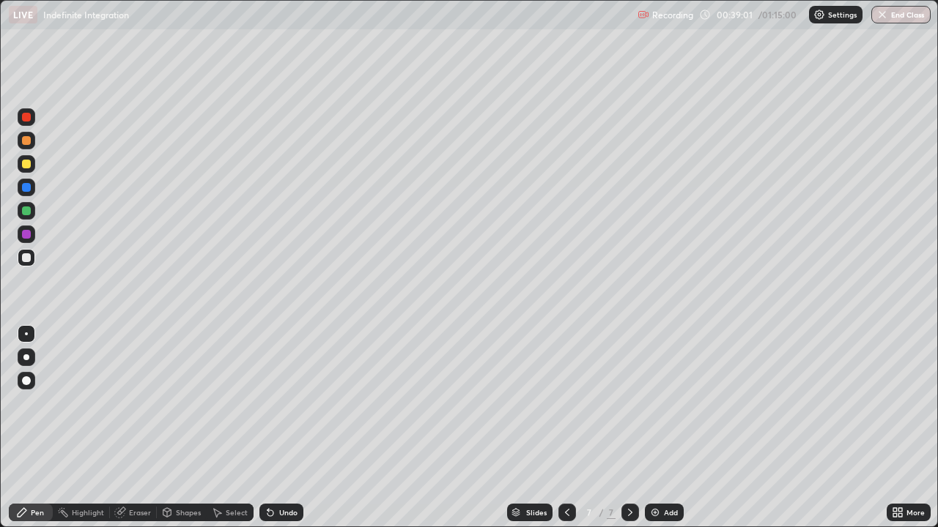
click at [33, 166] on div at bounding box center [27, 164] width 18 height 18
click at [727, 428] on div "Slides 7 / 7 Add" at bounding box center [594, 512] width 583 height 29
click at [28, 264] on div at bounding box center [27, 258] width 18 height 18
click at [26, 259] on div at bounding box center [26, 257] width 9 height 9
click at [656, 428] on img at bounding box center [655, 513] width 12 height 12
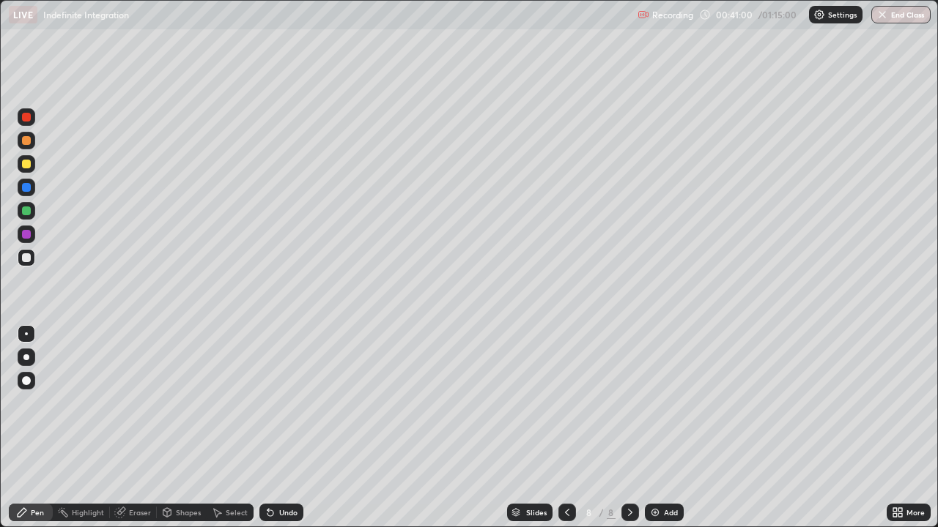
click at [29, 259] on div at bounding box center [26, 257] width 9 height 9
click at [29, 257] on div at bounding box center [26, 257] width 9 height 9
click at [566, 428] on icon at bounding box center [567, 513] width 12 height 12
click at [628, 428] on icon at bounding box center [630, 512] width 4 height 7
click at [33, 163] on div at bounding box center [27, 164] width 18 height 18
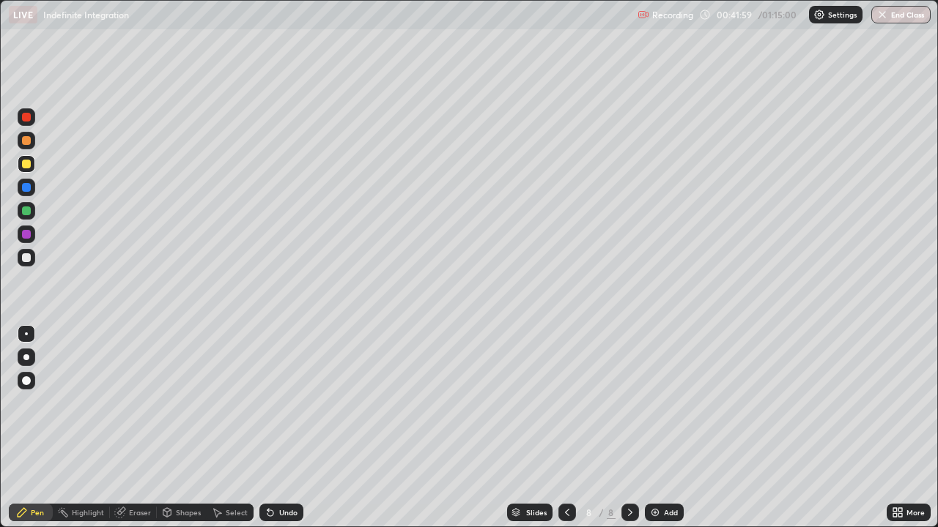
click at [561, 428] on div at bounding box center [567, 513] width 18 height 18
click at [629, 428] on icon at bounding box center [630, 513] width 12 height 12
click at [31, 257] on div at bounding box center [27, 258] width 18 height 18
click at [573, 428] on div at bounding box center [567, 512] width 18 height 29
click at [567, 428] on div at bounding box center [567, 513] width 18 height 18
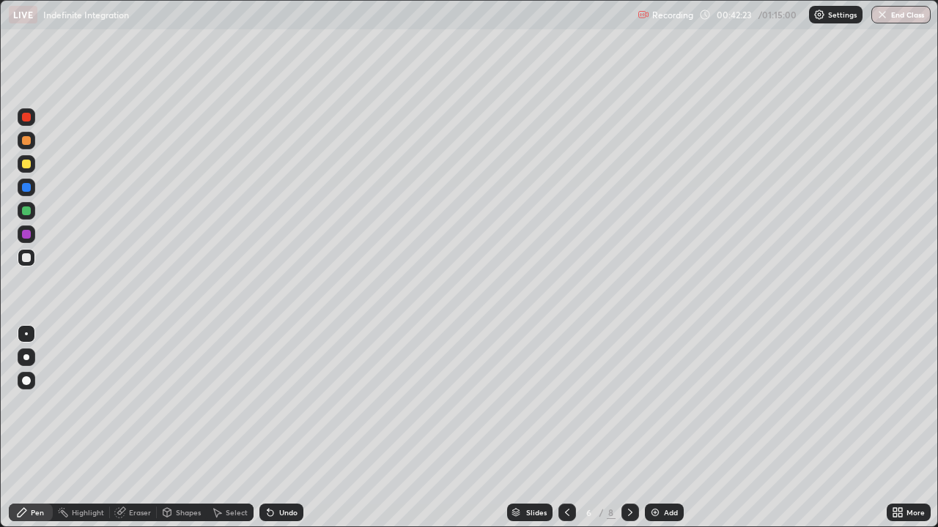
click at [636, 428] on div at bounding box center [630, 513] width 18 height 18
click at [629, 428] on icon at bounding box center [630, 513] width 12 height 12
click at [26, 212] on div at bounding box center [26, 211] width 9 height 9
click at [20, 210] on div at bounding box center [27, 211] width 18 height 18
click at [26, 261] on div at bounding box center [26, 257] width 9 height 9
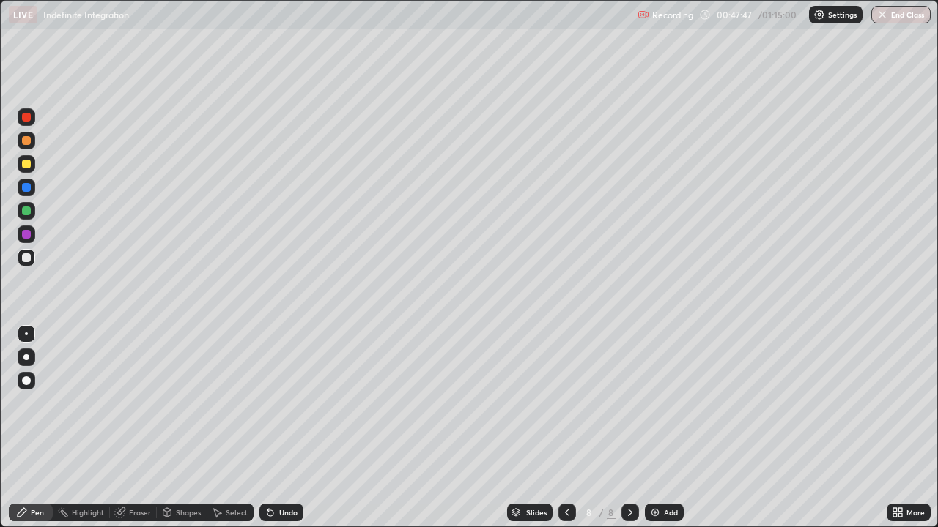
click at [142, 428] on div "Eraser" at bounding box center [133, 513] width 47 height 18
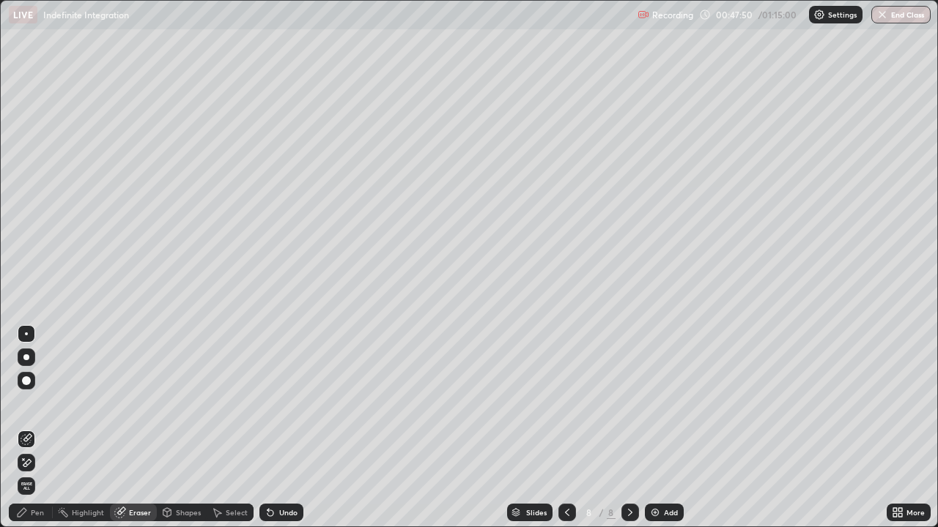
click at [653, 428] on img at bounding box center [655, 513] width 12 height 12
click at [38, 428] on div "Pen" at bounding box center [31, 513] width 44 height 18
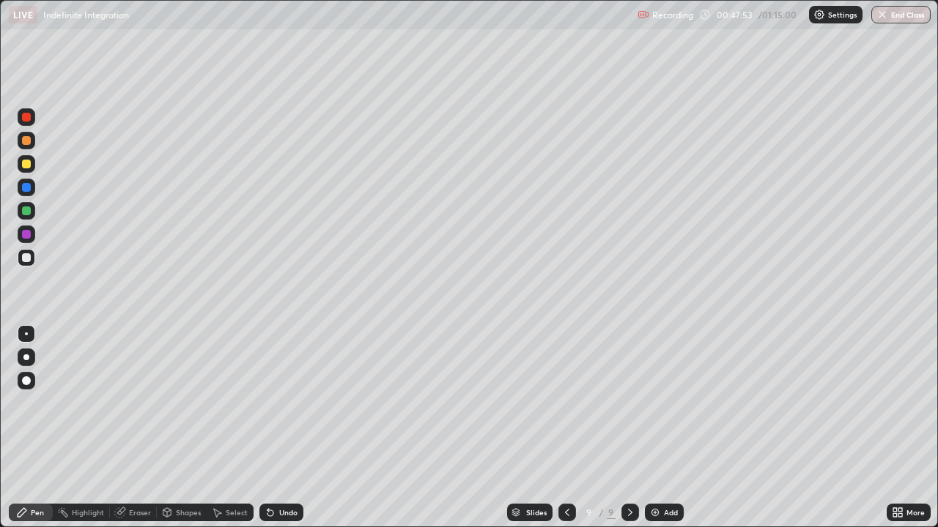
click at [22, 262] on div at bounding box center [27, 258] width 18 height 18
click at [564, 428] on div at bounding box center [567, 513] width 18 height 18
click at [629, 428] on icon at bounding box center [630, 513] width 12 height 12
click at [563, 428] on icon at bounding box center [567, 513] width 12 height 12
click at [629, 428] on icon at bounding box center [630, 513] width 12 height 12
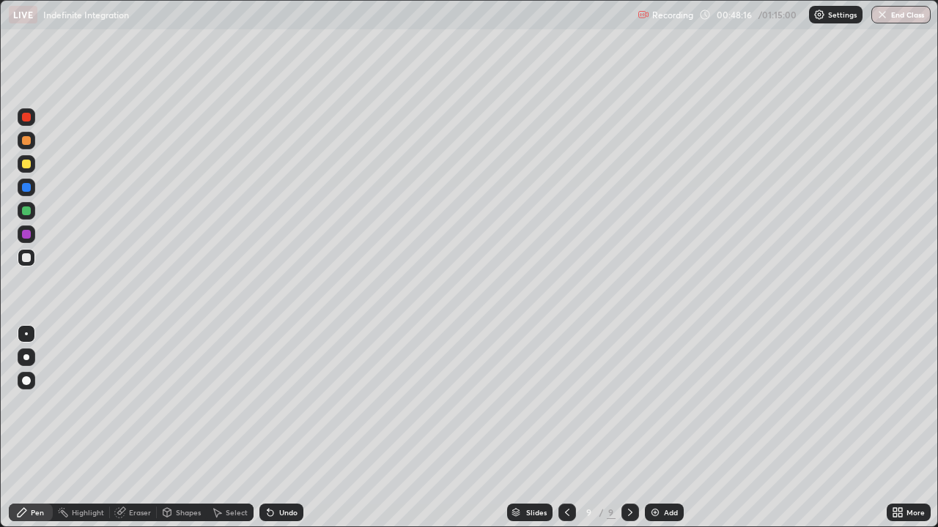
click at [26, 215] on div at bounding box center [26, 211] width 9 height 9
click at [29, 255] on div at bounding box center [26, 257] width 9 height 9
click at [27, 210] on div at bounding box center [26, 211] width 9 height 9
click at [27, 258] on div at bounding box center [26, 257] width 9 height 9
click at [137, 428] on div "Eraser" at bounding box center [133, 513] width 47 height 18
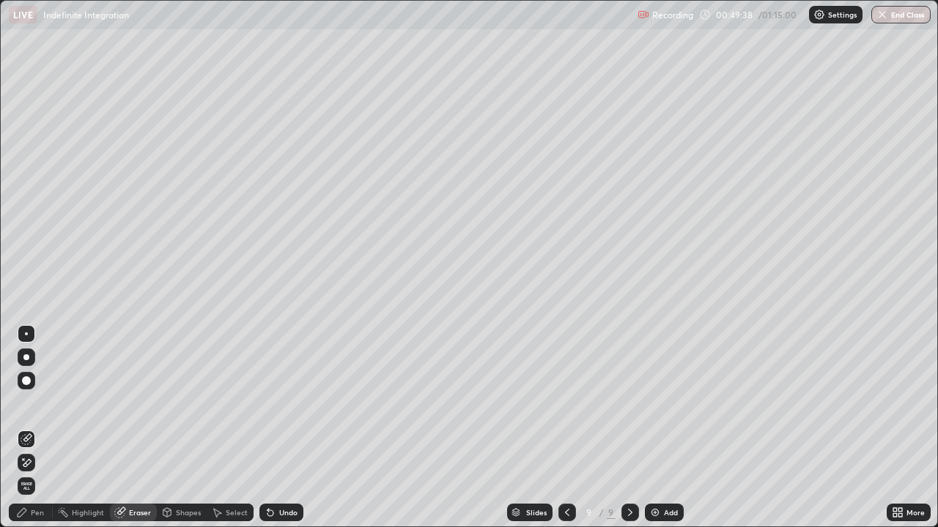
click at [45, 428] on div "Pen" at bounding box center [31, 513] width 44 height 18
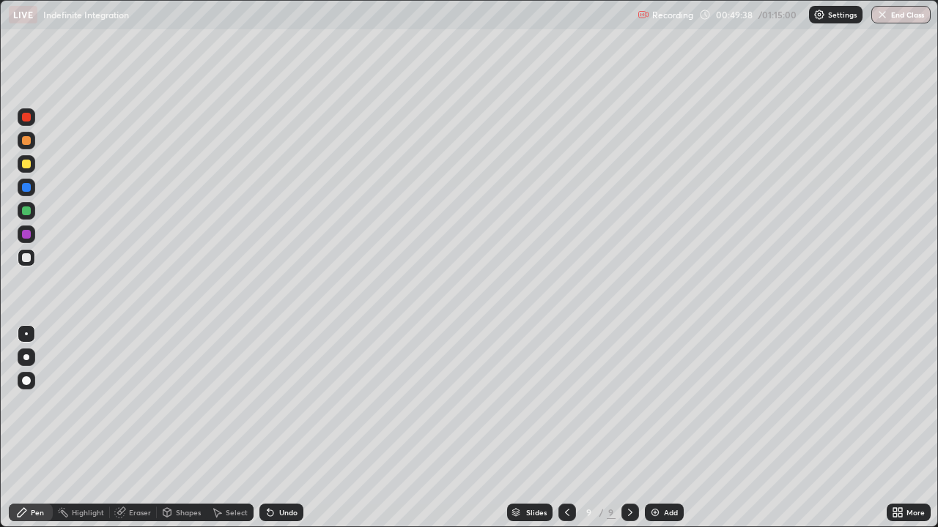
click at [29, 262] on div at bounding box center [26, 257] width 9 height 9
click at [138, 428] on div "Eraser" at bounding box center [133, 513] width 47 height 18
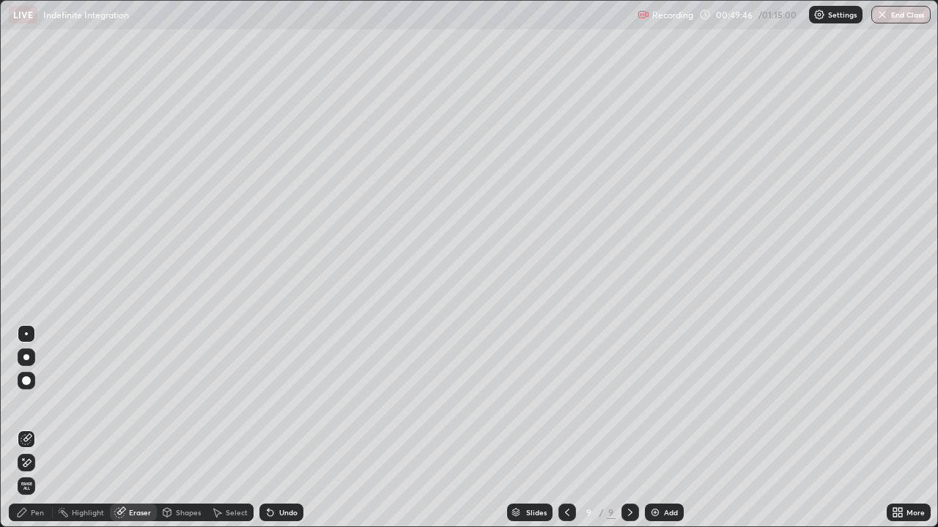
click at [37, 428] on div "Pen" at bounding box center [37, 512] width 13 height 7
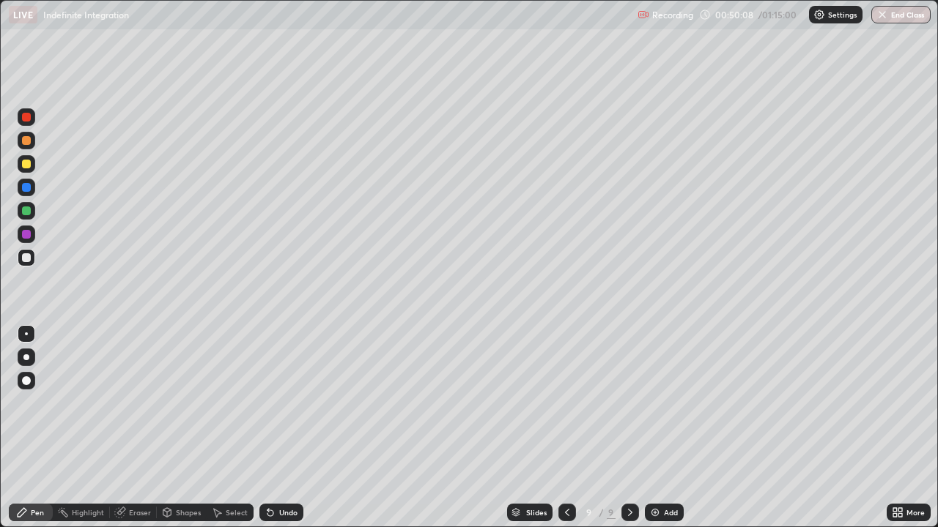
click at [138, 428] on div "Eraser" at bounding box center [133, 513] width 47 height 18
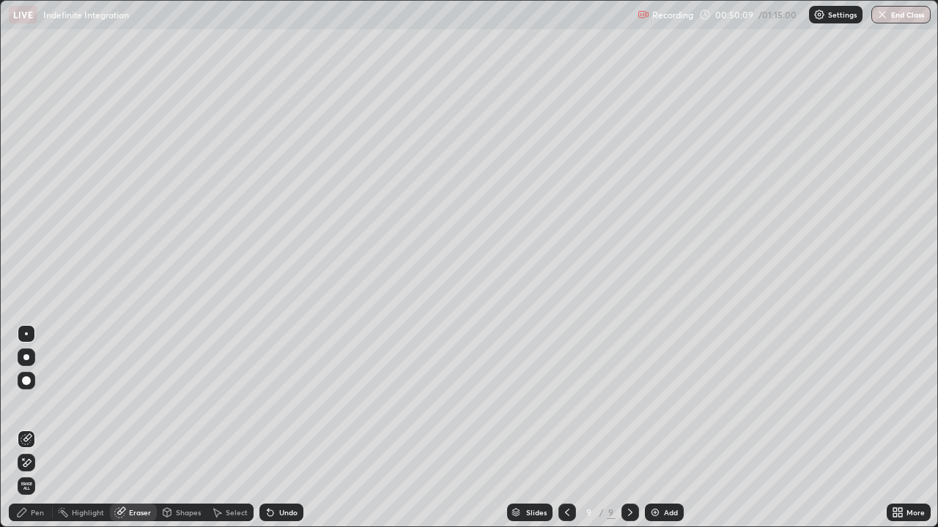
click at [37, 428] on div "Pen" at bounding box center [31, 513] width 44 height 18
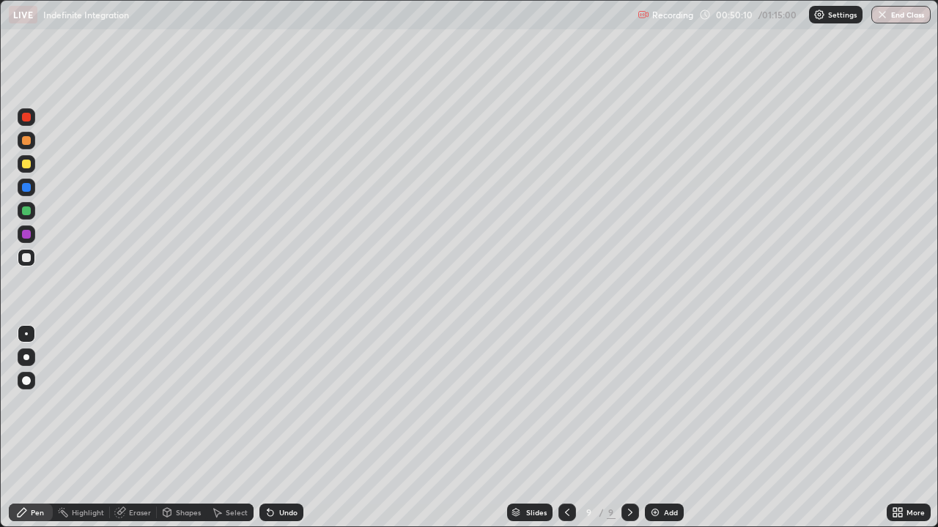
click at [29, 263] on div at bounding box center [27, 258] width 18 height 18
click at [33, 262] on div at bounding box center [27, 258] width 18 height 18
click at [31, 167] on div at bounding box center [27, 164] width 18 height 18
click at [34, 211] on div at bounding box center [27, 211] width 18 height 18
click at [145, 428] on div "Eraser" at bounding box center [140, 512] width 22 height 7
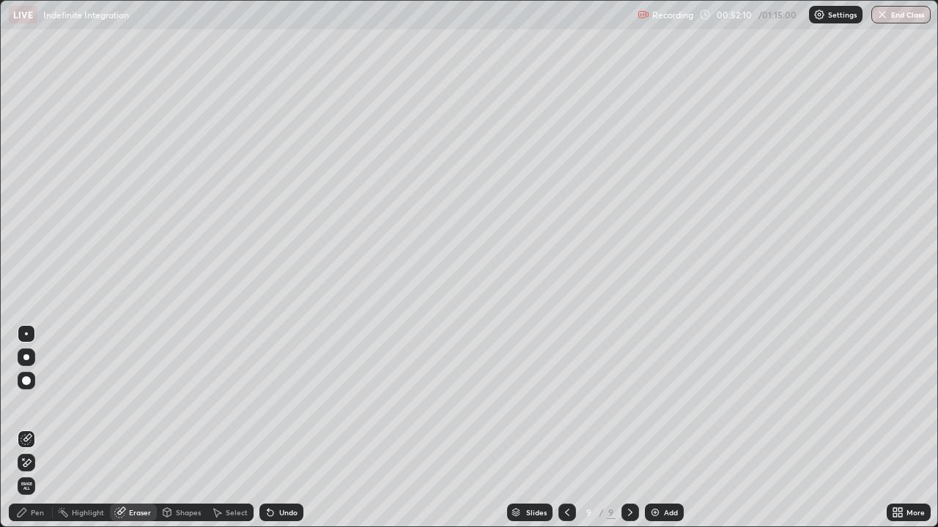
click at [35, 428] on div "Pen" at bounding box center [31, 513] width 44 height 18
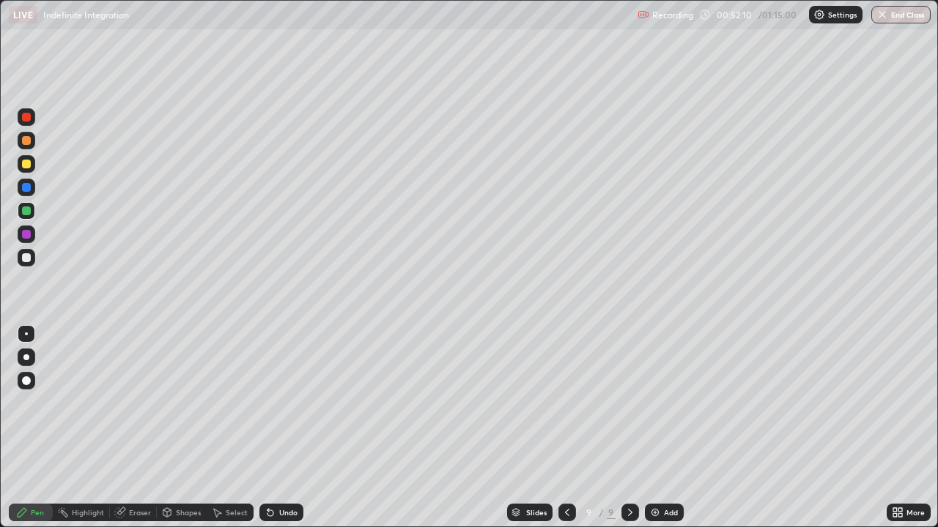
click at [34, 265] on div at bounding box center [27, 257] width 18 height 23
click at [31, 265] on div at bounding box center [27, 258] width 18 height 18
click at [29, 264] on div at bounding box center [27, 258] width 18 height 18
click at [656, 428] on img at bounding box center [655, 513] width 12 height 12
click at [27, 258] on div at bounding box center [26, 257] width 9 height 9
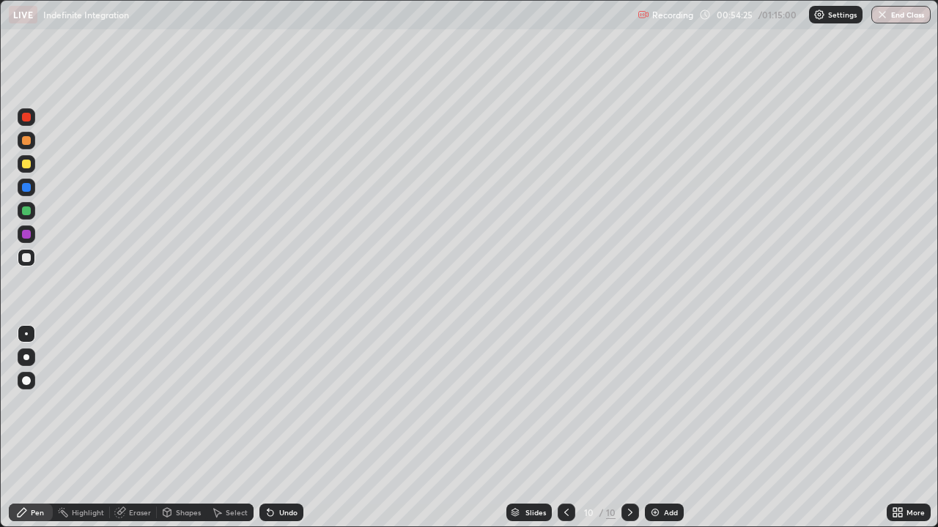
click at [563, 428] on icon at bounding box center [566, 513] width 12 height 12
click at [622, 428] on div at bounding box center [630, 513] width 18 height 18
click at [559, 428] on div at bounding box center [566, 513] width 18 height 18
click at [629, 428] on icon at bounding box center [630, 513] width 12 height 12
click at [26, 166] on div at bounding box center [26, 164] width 9 height 9
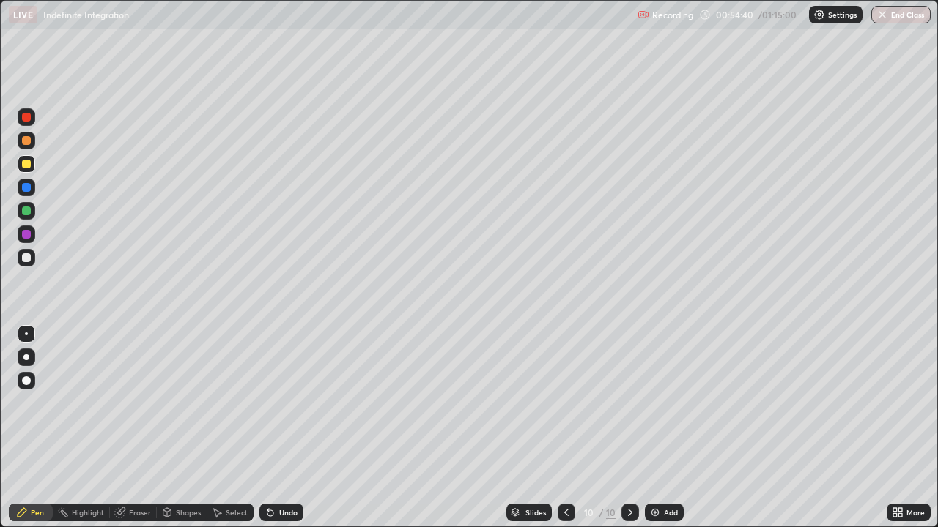
click at [29, 166] on div at bounding box center [26, 164] width 9 height 9
click at [25, 260] on div at bounding box center [26, 257] width 9 height 9
click at [24, 259] on div at bounding box center [26, 257] width 9 height 9
click at [131, 428] on div "Eraser" at bounding box center [140, 512] width 22 height 7
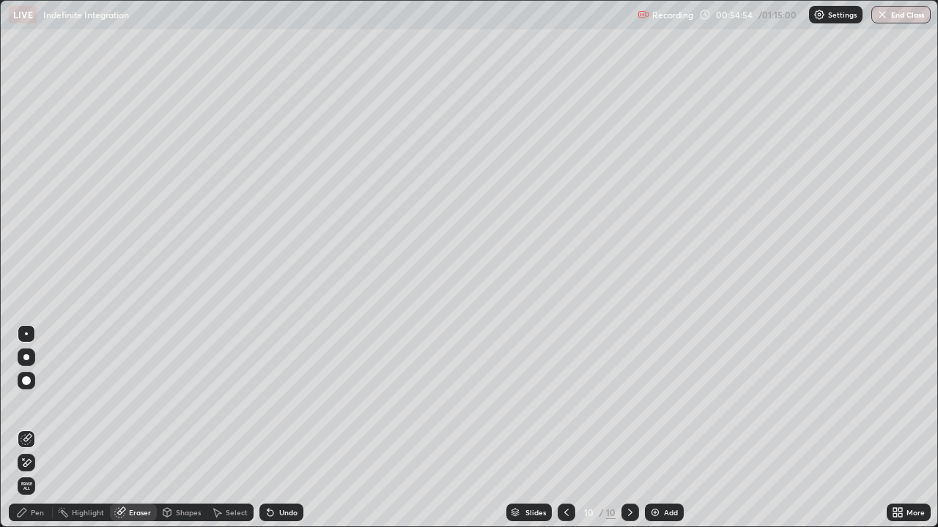
click at [37, 428] on div "Pen" at bounding box center [31, 513] width 44 height 18
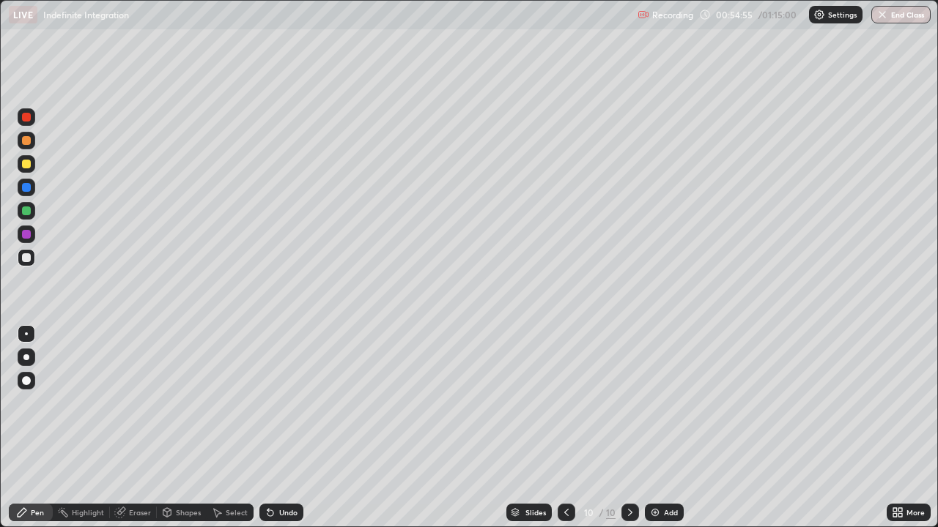
click at [27, 257] on div at bounding box center [26, 257] width 9 height 9
click at [138, 428] on div "Eraser" at bounding box center [133, 513] width 47 height 18
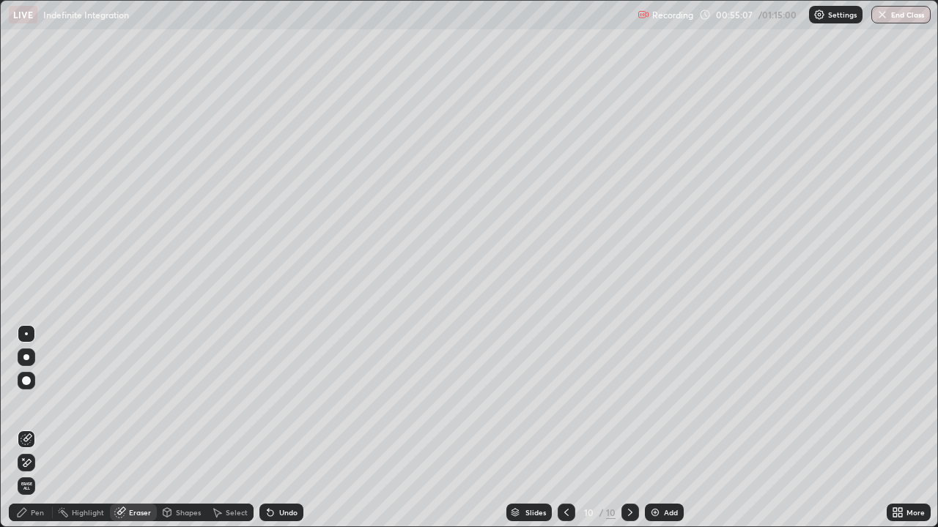
click at [42, 428] on div "Pen" at bounding box center [31, 513] width 44 height 18
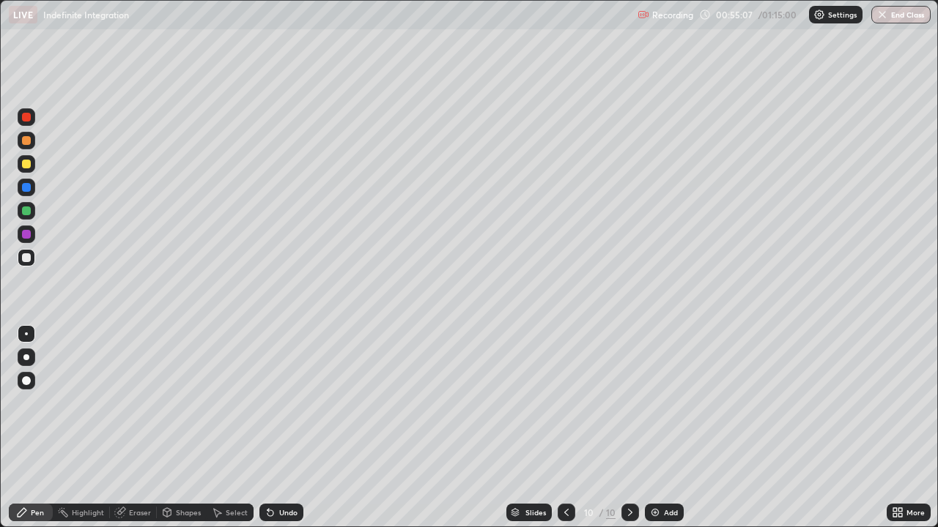
click at [27, 260] on div at bounding box center [26, 257] width 9 height 9
click at [26, 264] on div at bounding box center [27, 258] width 18 height 18
click at [122, 428] on icon at bounding box center [120, 513] width 10 height 10
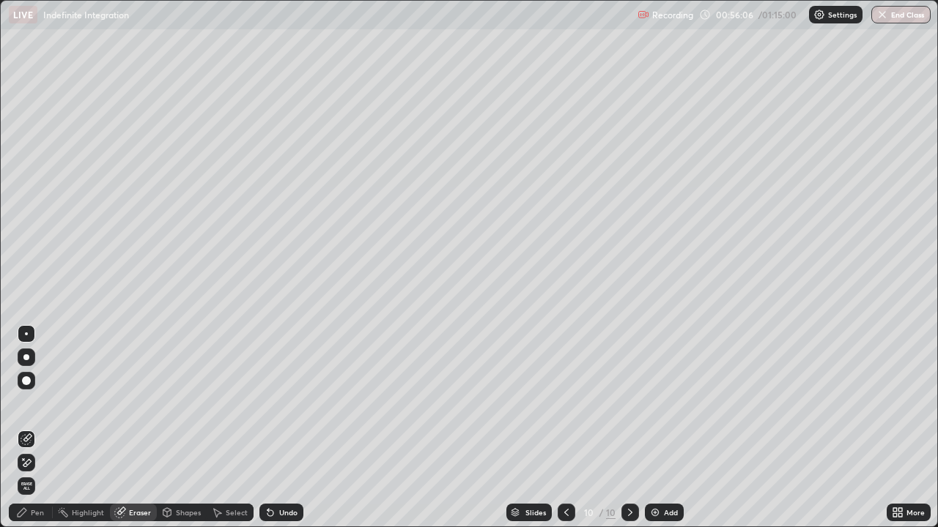
click at [39, 428] on div "Pen" at bounding box center [37, 512] width 13 height 7
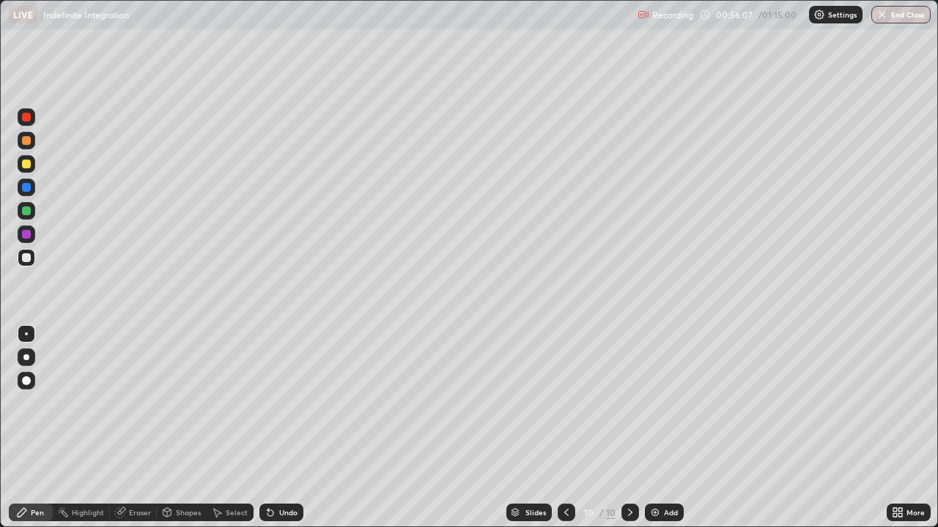
click at [28, 255] on div at bounding box center [26, 257] width 9 height 9
click at [28, 254] on div at bounding box center [26, 257] width 9 height 9
click at [26, 259] on div at bounding box center [26, 257] width 9 height 9
click at [133, 428] on div "Eraser" at bounding box center [133, 513] width 47 height 18
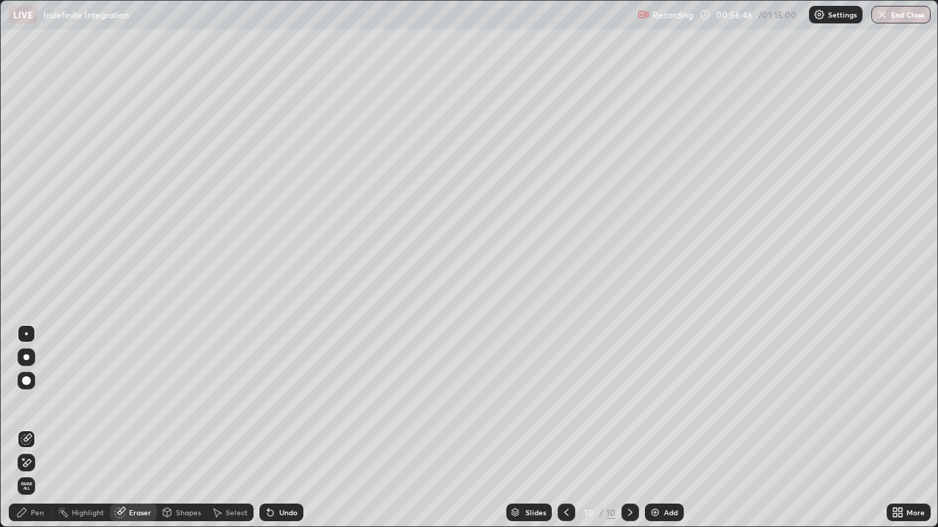
click at [105, 428] on div "Highlight" at bounding box center [81, 513] width 57 height 18
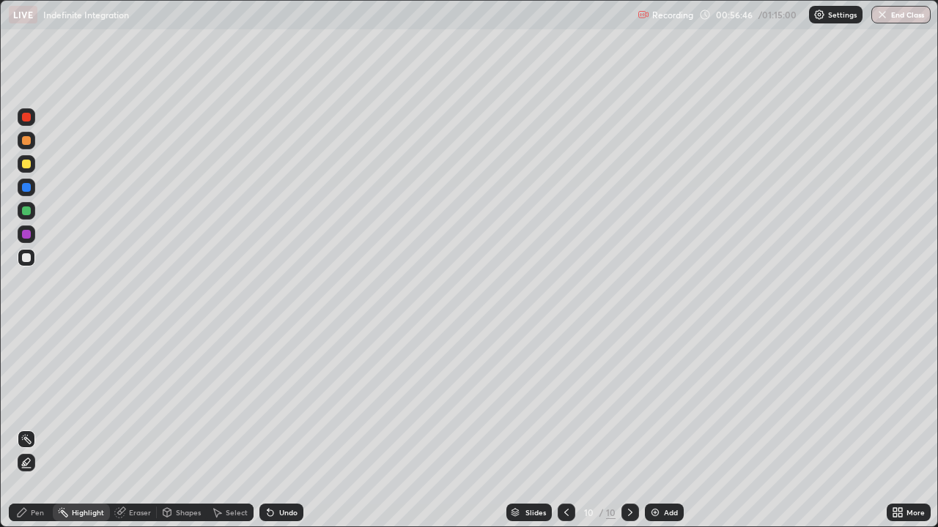
click at [133, 428] on div "Eraser" at bounding box center [133, 513] width 47 height 18
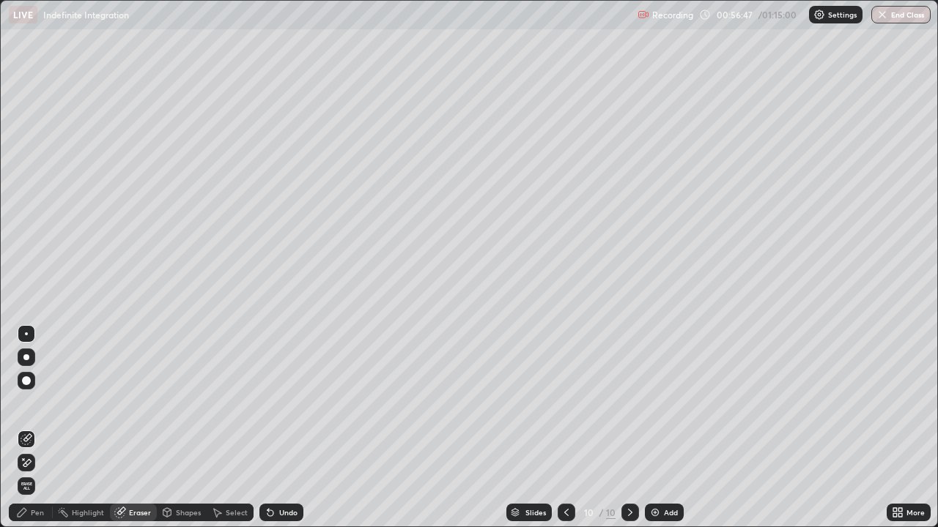
click at [29, 428] on div "Pen" at bounding box center [31, 513] width 44 height 18
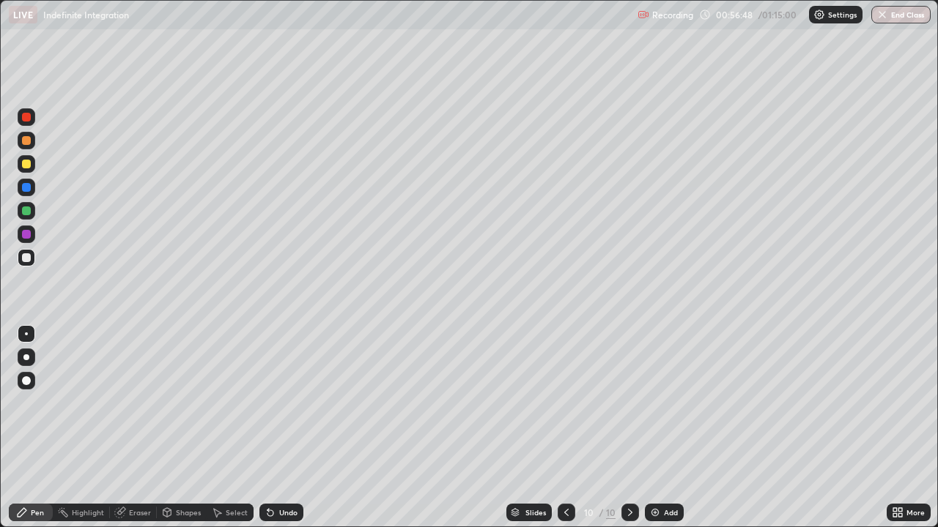
click at [40, 428] on div "Pen" at bounding box center [31, 513] width 44 height 18
click at [30, 256] on div at bounding box center [26, 257] width 9 height 9
click at [29, 233] on div at bounding box center [26, 234] width 9 height 9
click at [142, 428] on div "Eraser" at bounding box center [133, 513] width 47 height 18
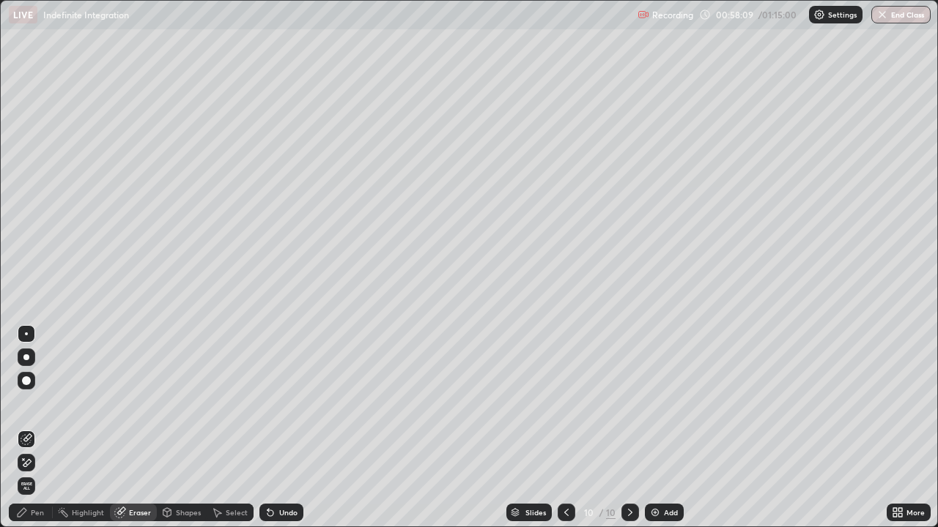
click at [43, 428] on div "Pen" at bounding box center [31, 513] width 44 height 18
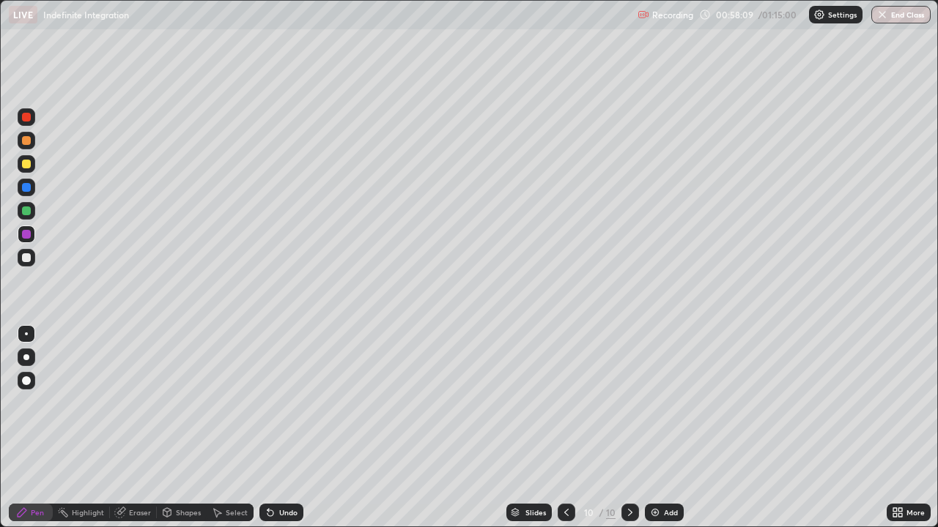
click at [26, 212] on div at bounding box center [26, 211] width 9 height 9
click at [26, 263] on div at bounding box center [27, 258] width 18 height 18
click at [29, 189] on div at bounding box center [26, 187] width 9 height 9
click at [27, 258] on div at bounding box center [26, 257] width 9 height 9
click at [31, 215] on div at bounding box center [27, 211] width 18 height 18
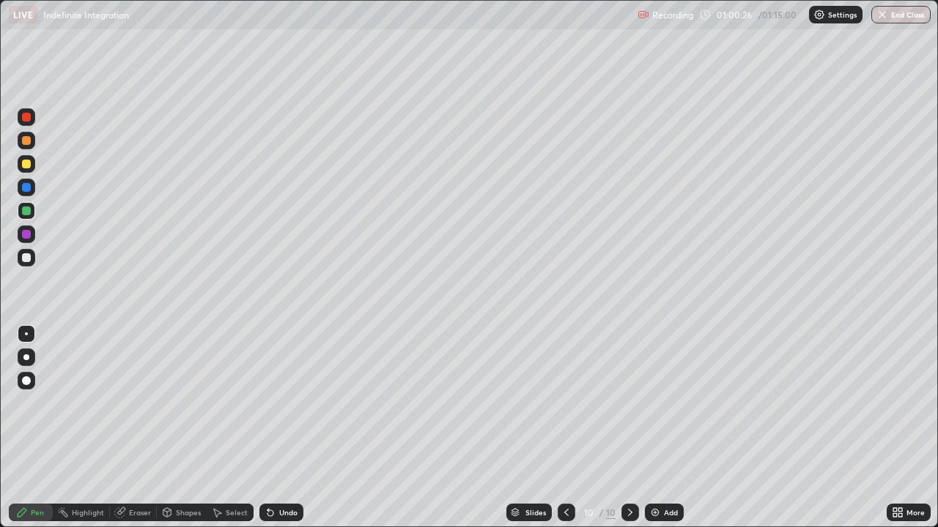
click at [34, 259] on div at bounding box center [27, 258] width 18 height 18
click at [33, 209] on div at bounding box center [27, 211] width 18 height 18
click at [33, 259] on div at bounding box center [27, 258] width 18 height 18
click at [139, 428] on div "Eraser" at bounding box center [140, 512] width 22 height 7
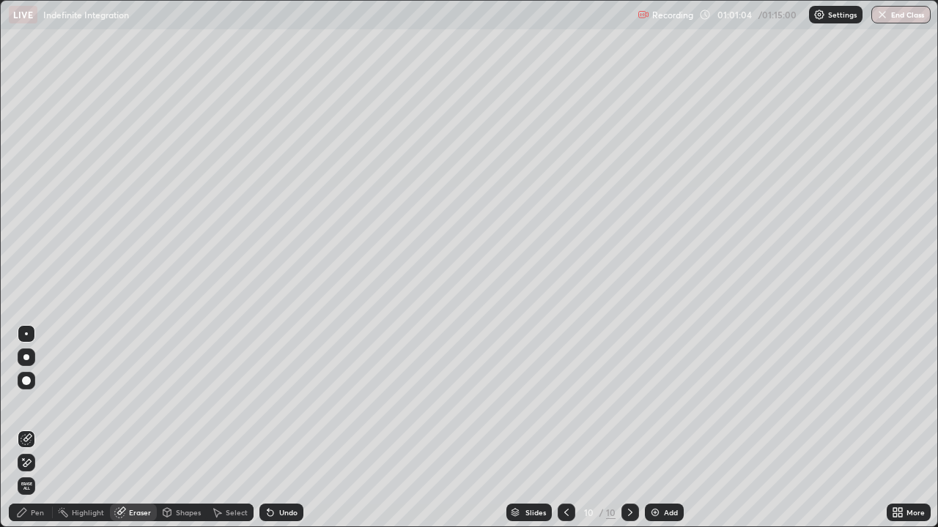
click at [44, 428] on div "Pen" at bounding box center [31, 513] width 44 height 18
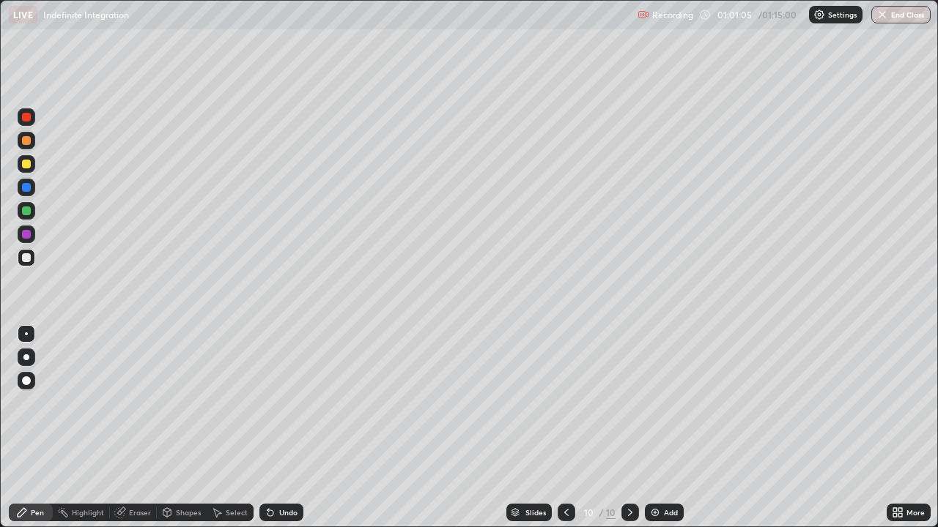
click at [33, 262] on div at bounding box center [27, 258] width 18 height 18
click at [146, 428] on div "Eraser" at bounding box center [140, 512] width 22 height 7
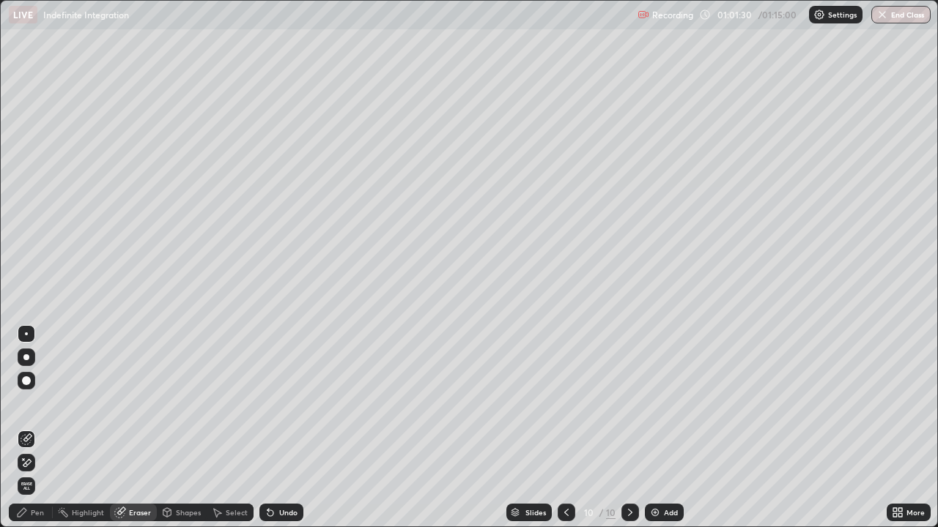
click at [41, 428] on div "Pen" at bounding box center [37, 512] width 13 height 7
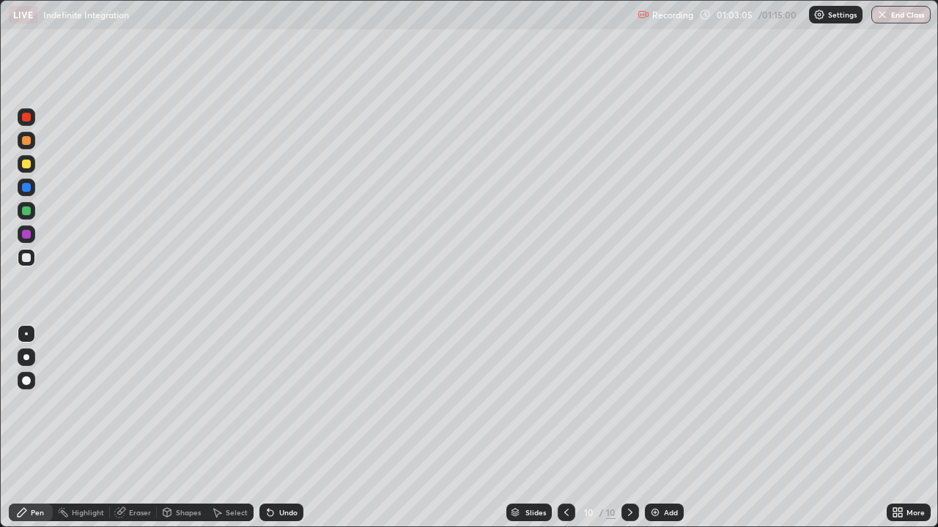
click at [654, 428] on img at bounding box center [655, 513] width 12 height 12
click at [29, 258] on div at bounding box center [26, 257] width 9 height 9
click at [558, 428] on div at bounding box center [567, 513] width 18 height 18
click at [629, 428] on icon at bounding box center [630, 513] width 12 height 12
click at [25, 142] on div at bounding box center [26, 140] width 9 height 9
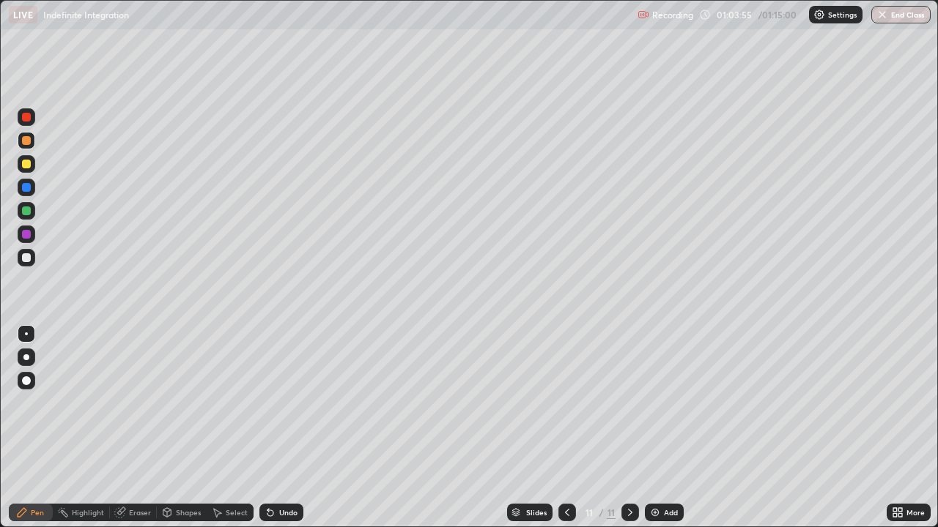
click at [565, 428] on icon at bounding box center [567, 512] width 4 height 7
click at [881, 15] on img "button" at bounding box center [882, 15] width 12 height 12
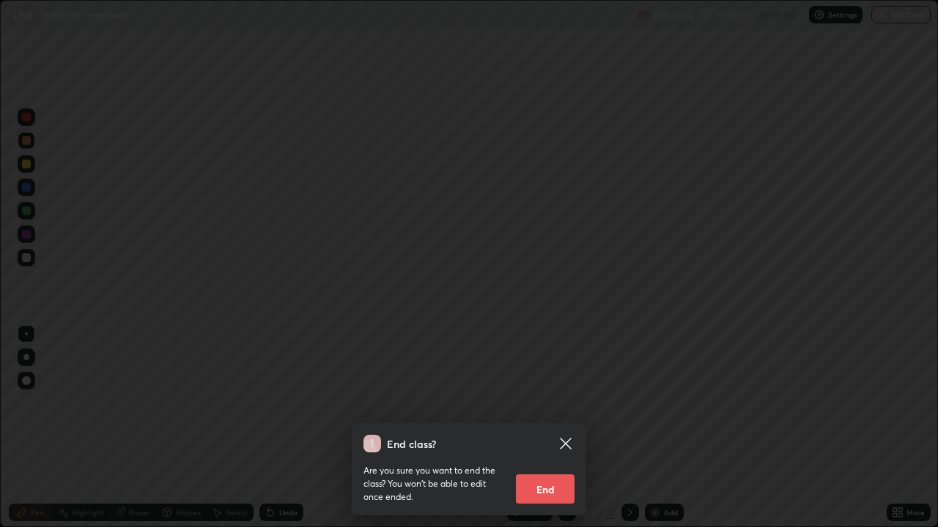
click at [544, 428] on button "End" at bounding box center [545, 489] width 59 height 29
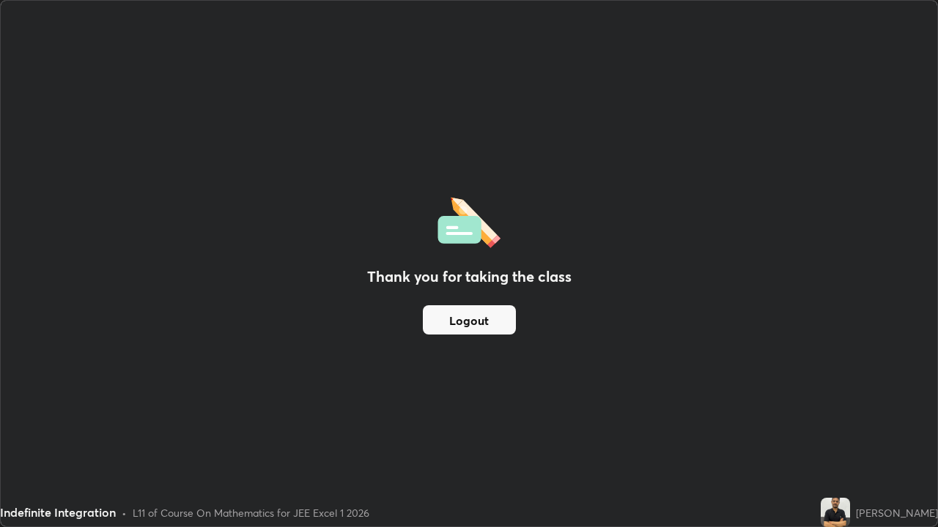
click at [487, 331] on button "Logout" at bounding box center [469, 319] width 93 height 29
click at [483, 325] on button "Logout" at bounding box center [469, 319] width 93 height 29
click at [485, 320] on button "Logout" at bounding box center [469, 319] width 93 height 29
